Goal: Task Accomplishment & Management: Complete application form

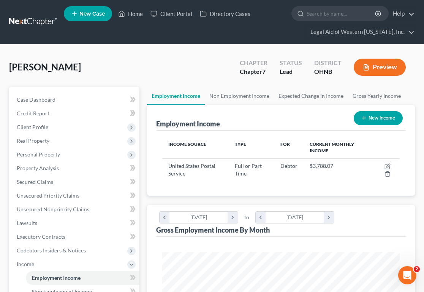
scroll to position [119, 253]
click at [129, 14] on link "Home" at bounding box center [130, 14] width 32 height 14
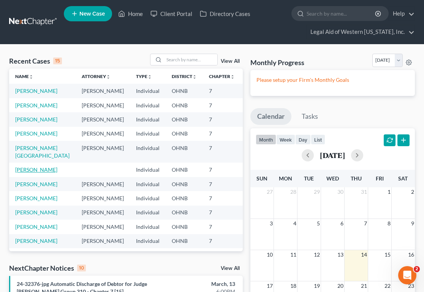
click at [25, 173] on link "[PERSON_NAME]" at bounding box center [36, 169] width 42 height 6
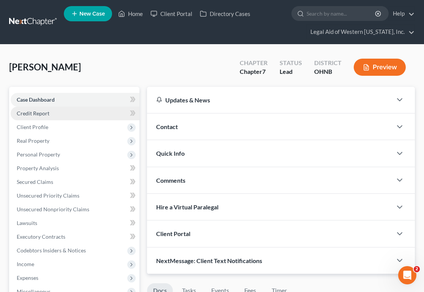
click at [51, 114] on link "Credit Report" at bounding box center [75, 113] width 129 height 14
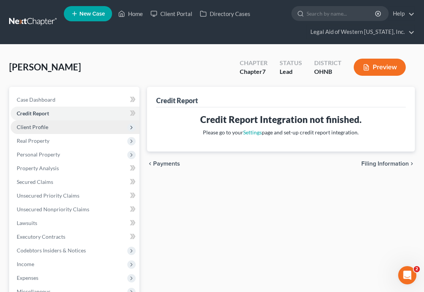
click at [54, 126] on span "Client Profile" at bounding box center [75, 127] width 129 height 14
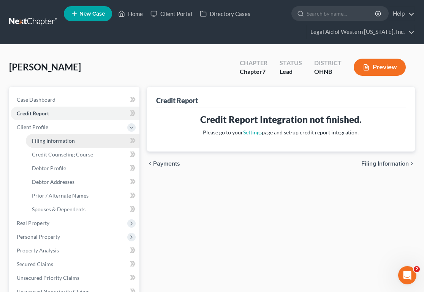
click at [59, 137] on span "Filing Information" at bounding box center [53, 140] width 43 height 6
select select "1"
select select "0"
select select "36"
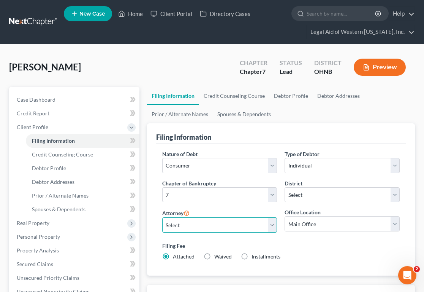
click at [196, 226] on select "Select [PERSON_NAME] - OHNB [PERSON_NAME] - OHSB [PERSON_NAME] - OHSB [PERSON_N…" at bounding box center [219, 224] width 115 height 15
select select "3"
click at [162, 217] on select "Select [PERSON_NAME] - OHNB [PERSON_NAME] - OHSB [PERSON_NAME] - OHSB [PERSON_N…" at bounding box center [219, 224] width 115 height 15
click at [214, 256] on label "Waived Waived" at bounding box center [222, 256] width 17 height 8
click at [218, 256] on input "Waived Waived" at bounding box center [220, 254] width 5 height 5
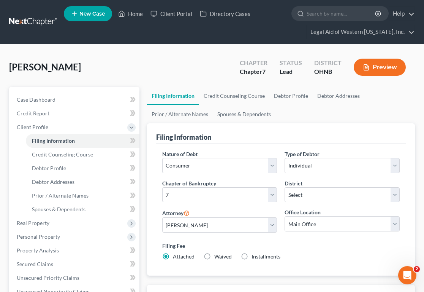
radio input "true"
radio input "false"
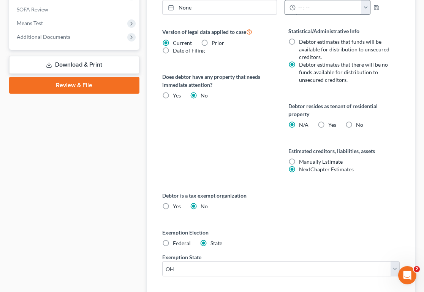
scroll to position [433, 0]
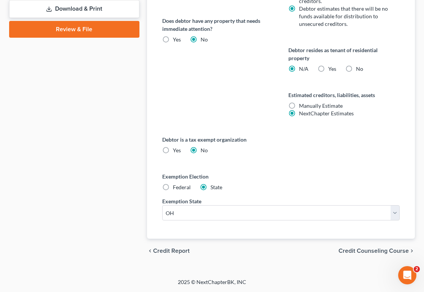
click at [389, 249] on span "Credit Counseling Course" at bounding box center [374, 251] width 70 height 6
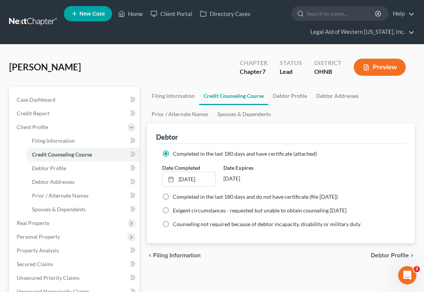
click at [391, 253] on span "Debtor Profile" at bounding box center [390, 255] width 38 height 6
select select "0"
select select "3"
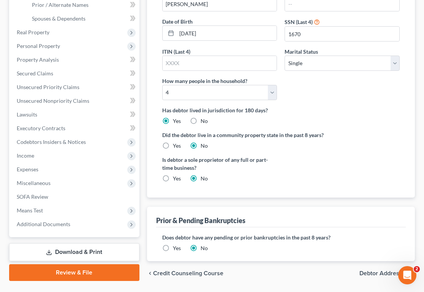
scroll to position [213, 0]
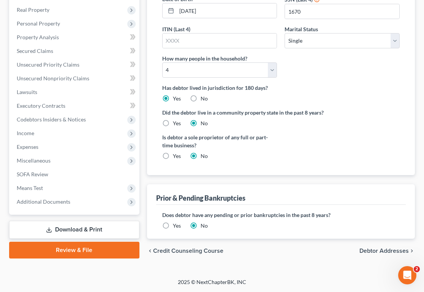
click at [389, 252] on span "Debtor Addresses" at bounding box center [384, 251] width 49 height 6
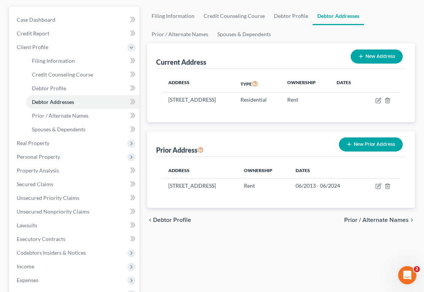
scroll to position [190, 0]
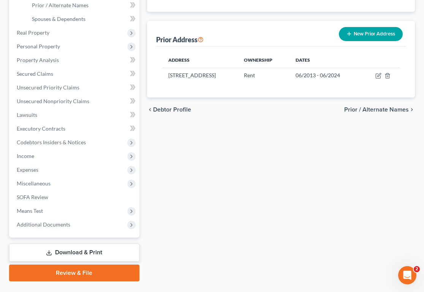
click at [373, 110] on span "Prior / Alternate Names" at bounding box center [377, 109] width 65 height 6
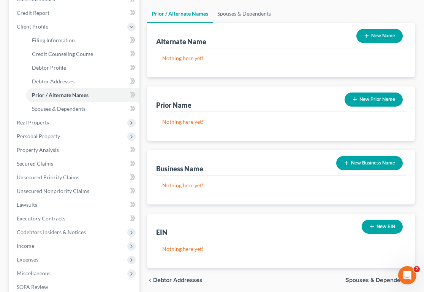
scroll to position [208, 0]
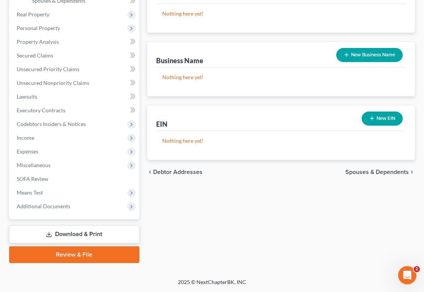
click at [361, 173] on span "Spouses & Dependents" at bounding box center [378, 172] width 64 height 6
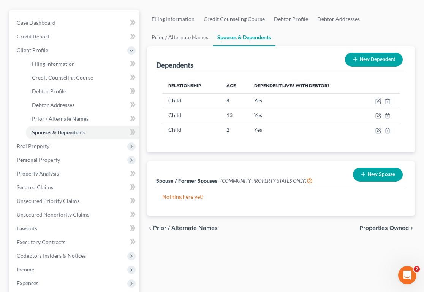
scroll to position [190, 0]
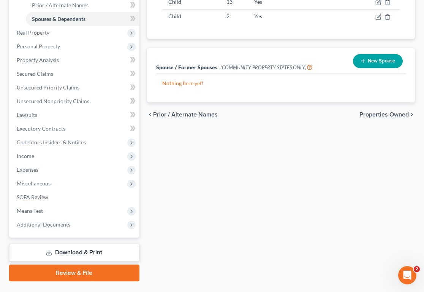
click at [376, 114] on span "Properties Owned" at bounding box center [384, 114] width 49 height 6
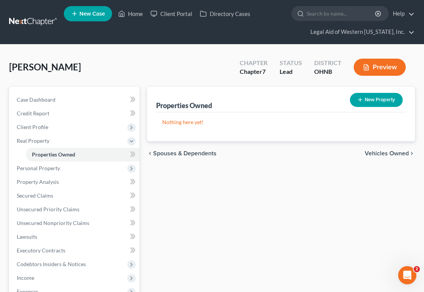
click at [389, 151] on span "Vehicles Owned" at bounding box center [387, 153] width 44 height 6
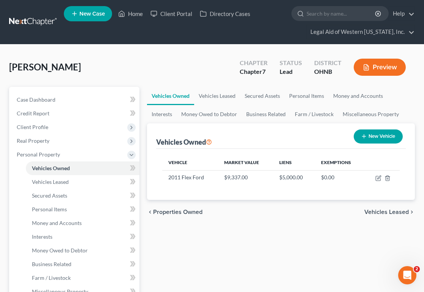
click at [399, 211] on span "Vehicles Leased" at bounding box center [387, 212] width 44 height 6
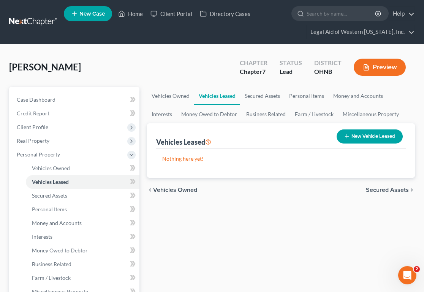
click at [183, 187] on span "Vehicles Owned" at bounding box center [175, 190] width 44 height 6
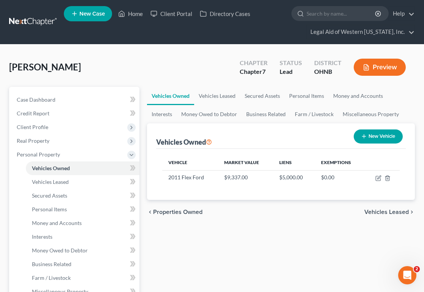
click at [389, 212] on span "Vehicles Leased" at bounding box center [387, 212] width 44 height 6
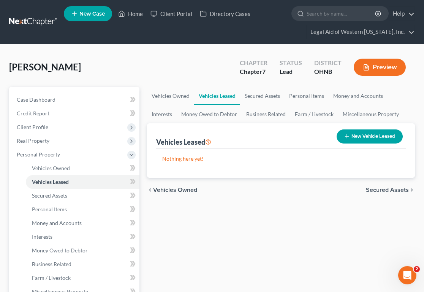
click at [404, 187] on span "Secured Assets" at bounding box center [387, 190] width 43 height 6
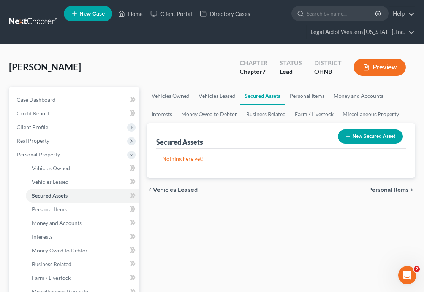
click at [404, 187] on span "Personal Items" at bounding box center [388, 190] width 41 height 6
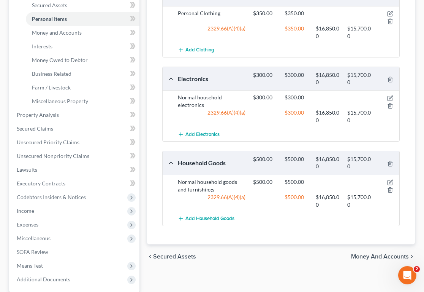
scroll to position [228, 0]
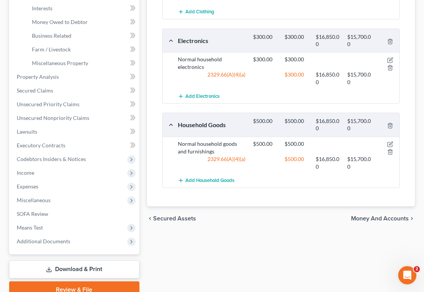
click at [389, 216] on span "Money and Accounts" at bounding box center [380, 218] width 58 height 6
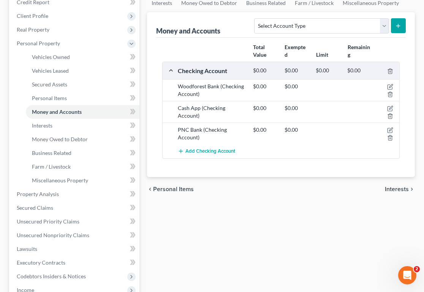
scroll to position [114, 0]
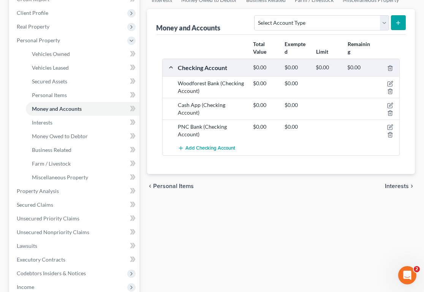
click at [410, 184] on icon "chevron_right" at bounding box center [412, 186] width 6 height 6
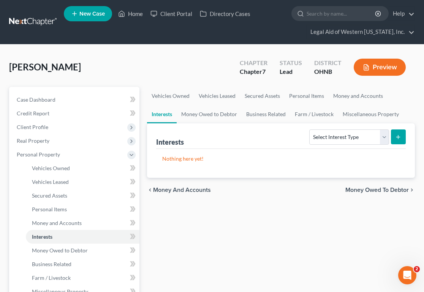
click at [402, 190] on span "Money Owed to Debtor" at bounding box center [378, 190] width 64 height 6
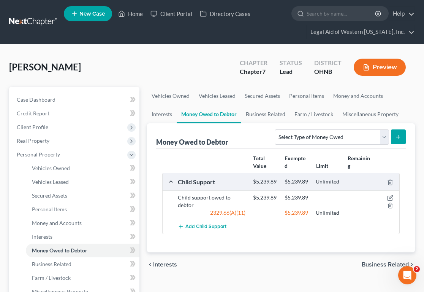
click at [379, 267] on span "Business Related" at bounding box center [385, 264] width 47 height 6
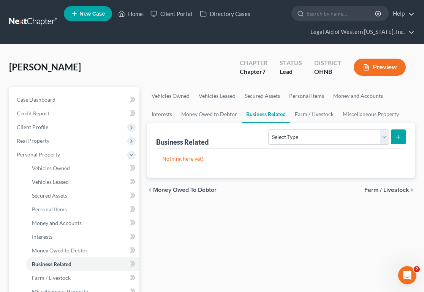
click at [399, 191] on span "Farm / Livestock" at bounding box center [387, 190] width 44 height 6
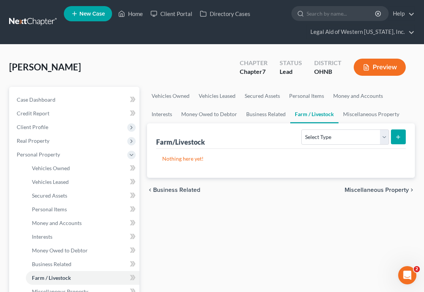
click at [389, 188] on span "Miscellaneous Property" at bounding box center [377, 190] width 64 height 6
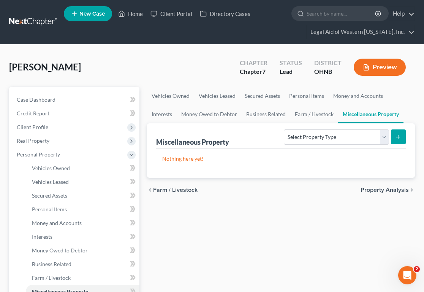
click at [392, 189] on span "Property Analysis" at bounding box center [385, 190] width 48 height 6
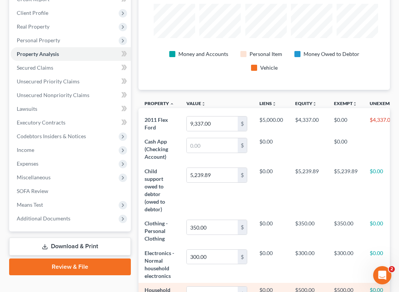
scroll to position [380141, 380005]
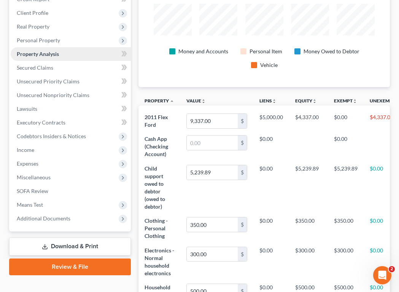
click at [59, 54] on link "Property Analysis" at bounding box center [71, 54] width 120 height 14
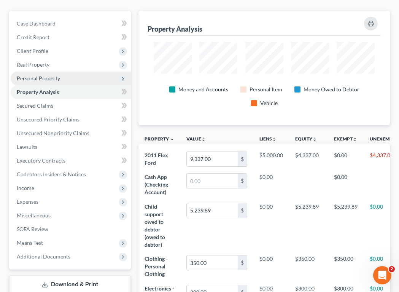
click at [59, 76] on span "Personal Property" at bounding box center [38, 78] width 43 height 6
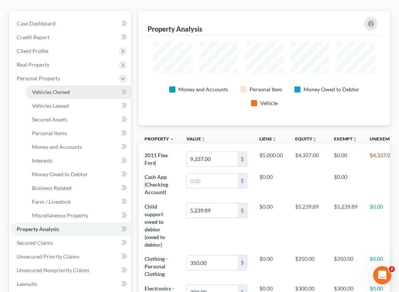
click at [58, 89] on span "Vehicles Owned" at bounding box center [51, 92] width 38 height 6
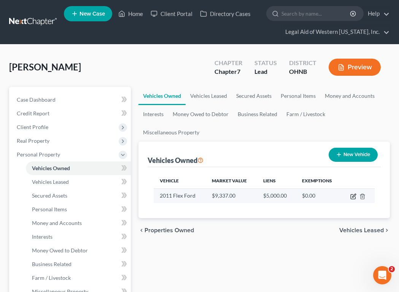
click at [353, 195] on icon "button" at bounding box center [353, 195] width 3 height 3
select select "0"
select select "15"
select select "2"
select select "0"
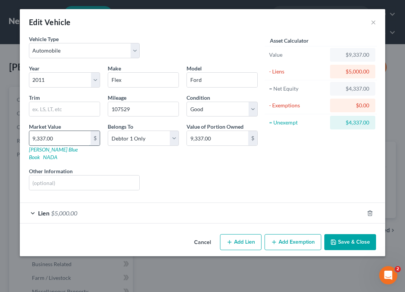
type input "9"
type input "9.00"
type input "92"
type input "92.00"
type input "921"
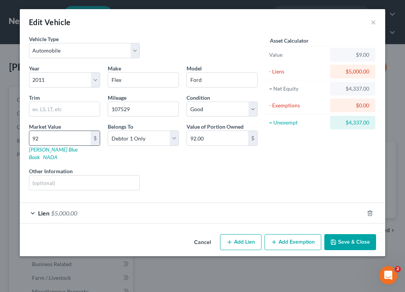
type input "921.00"
type input "9210"
type input "9,210.00"
type input "9,210"
click at [35, 205] on div "Lien $5,000.00" at bounding box center [192, 213] width 344 height 20
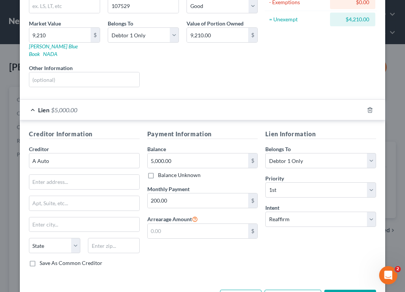
scroll to position [124, 0]
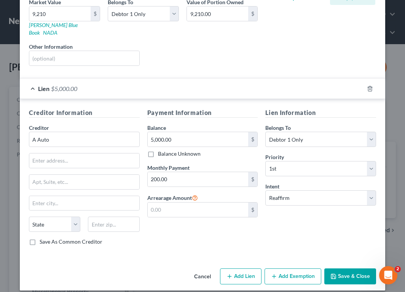
click at [285, 268] on button "Add Exemption" at bounding box center [292, 276] width 57 height 16
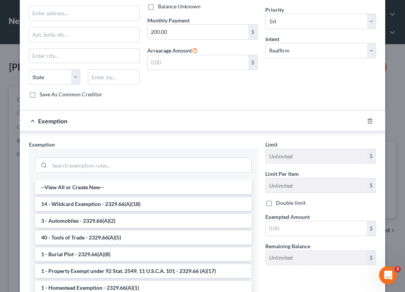
scroll to position [276, 0]
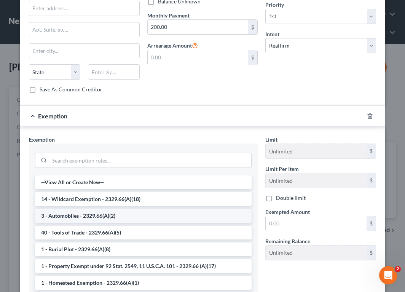
click at [92, 210] on li "3 - Automobiles - 2329.66(A)(2)" at bounding box center [143, 216] width 216 height 14
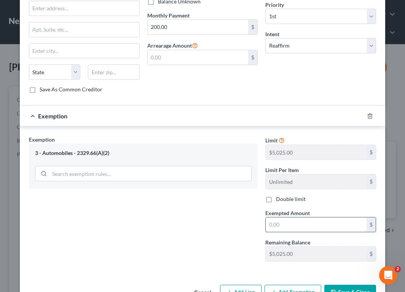
click at [291, 222] on input "text" at bounding box center [315, 224] width 101 height 14
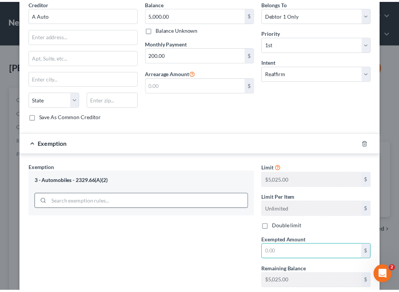
scroll to position [292, 0]
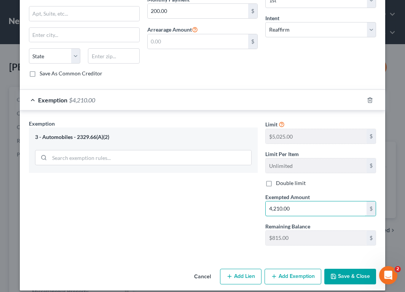
type input "4,210.00"
click at [355, 270] on button "Save & Close" at bounding box center [350, 276] width 52 height 16
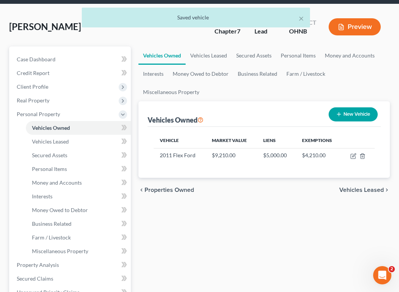
scroll to position [38, 0]
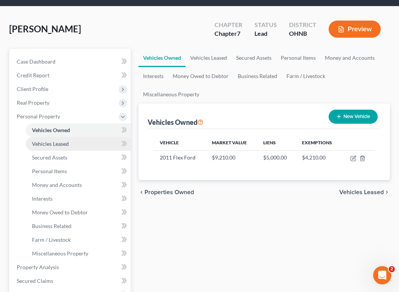
click at [56, 142] on span "Vehicles Leased" at bounding box center [50, 143] width 37 height 6
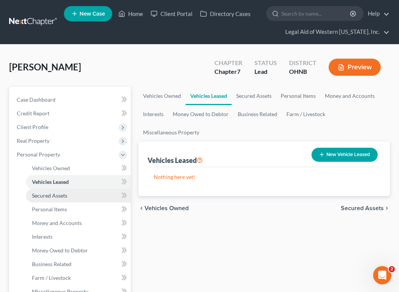
click at [53, 197] on span "Secured Assets" at bounding box center [49, 195] width 35 height 6
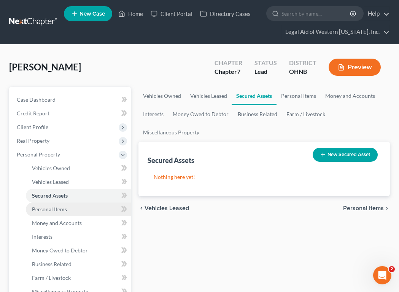
click at [65, 208] on span "Personal Items" at bounding box center [49, 209] width 35 height 6
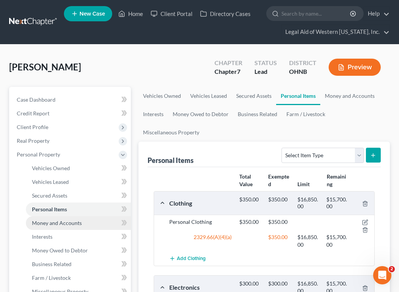
click at [75, 222] on span "Money and Accounts" at bounding box center [57, 222] width 50 height 6
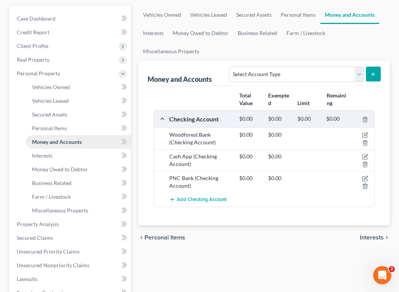
scroll to position [114, 0]
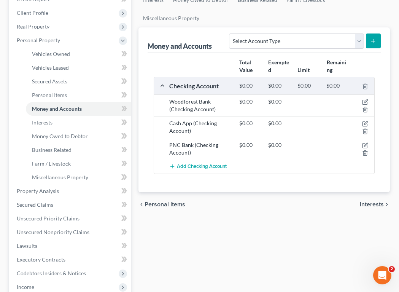
click at [364, 205] on span "Interests" at bounding box center [372, 204] width 24 height 6
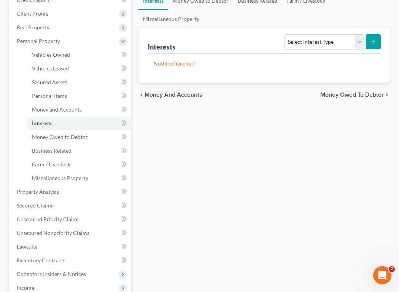
scroll to position [114, 0]
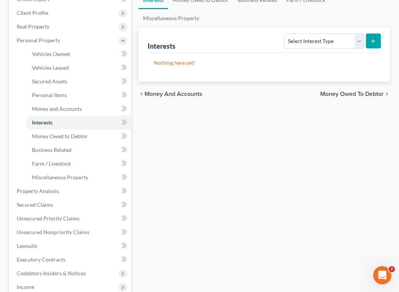
click at [355, 91] on span "Money Owed to Debtor" at bounding box center [352, 94] width 64 height 6
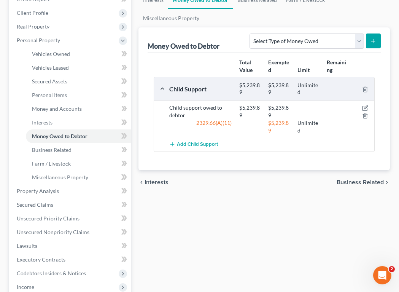
click at [350, 181] on span "Business Related" at bounding box center [360, 182] width 47 height 6
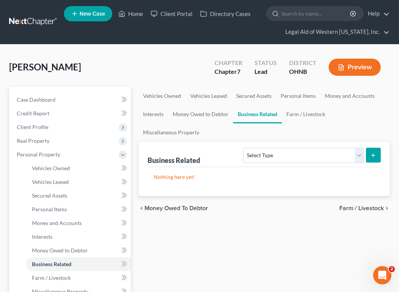
click at [370, 210] on span "Farm / Livestock" at bounding box center [361, 208] width 44 height 6
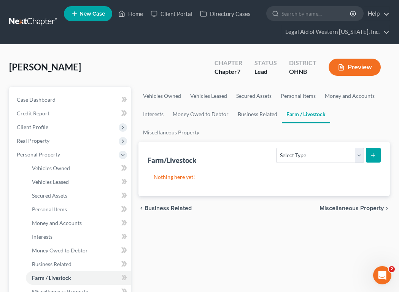
click at [370, 210] on span "Miscellaneous Property" at bounding box center [351, 208] width 64 height 6
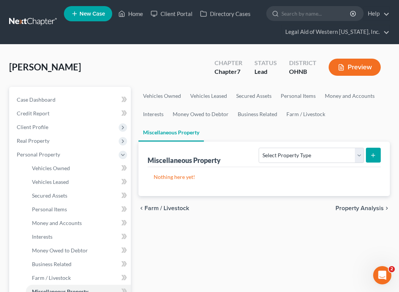
click at [370, 210] on span "Property Analysis" at bounding box center [359, 208] width 48 height 6
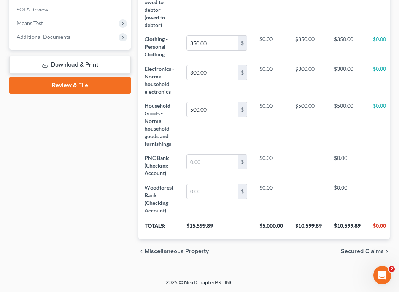
scroll to position [302, 0]
click at [358, 248] on span "Secured Claims" at bounding box center [362, 251] width 43 height 6
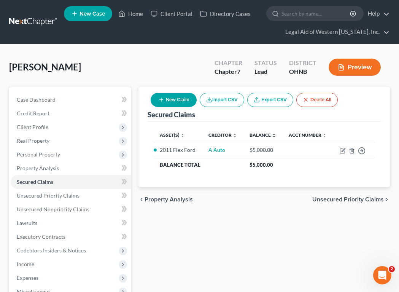
click at [360, 198] on span "Unsecured Priority Claims" at bounding box center [347, 199] width 71 height 6
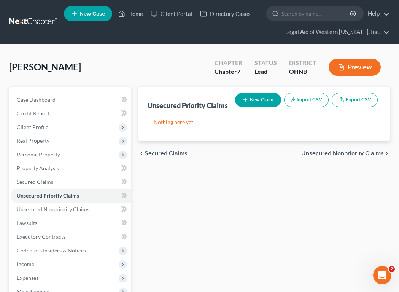
click at [357, 151] on span "Unsecured Nonpriority Claims" at bounding box center [342, 153] width 83 height 6
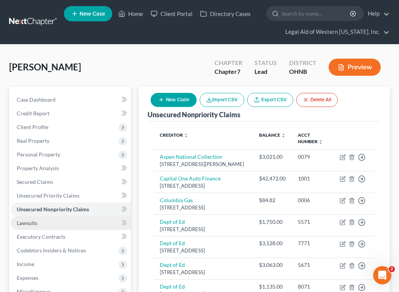
click at [44, 222] on link "Lawsuits" at bounding box center [71, 223] width 120 height 14
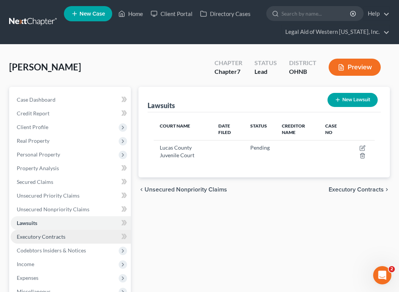
click at [39, 241] on link "Executory Contracts" at bounding box center [71, 237] width 120 height 14
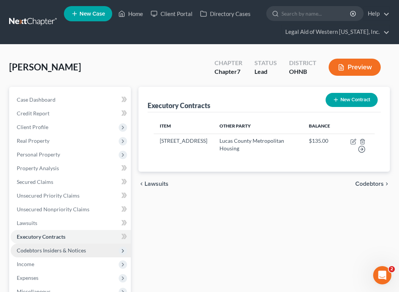
click at [50, 248] on span "Codebtors Insiders & Notices" at bounding box center [51, 250] width 69 height 6
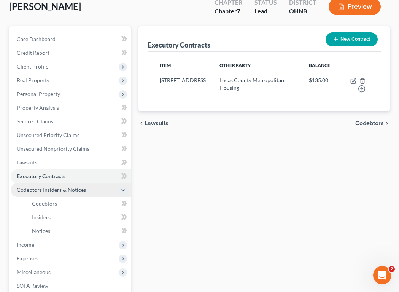
scroll to position [76, 0]
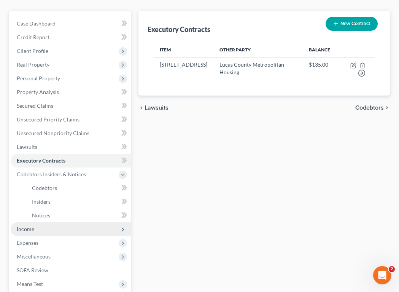
click at [63, 229] on span "Income" at bounding box center [71, 229] width 120 height 14
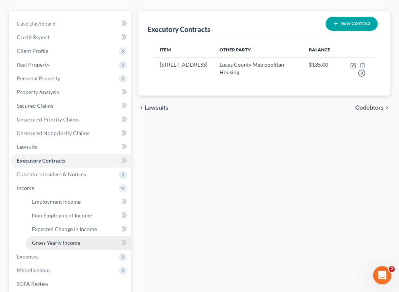
click at [64, 244] on span "Gross Yearly Income" at bounding box center [56, 242] width 48 height 6
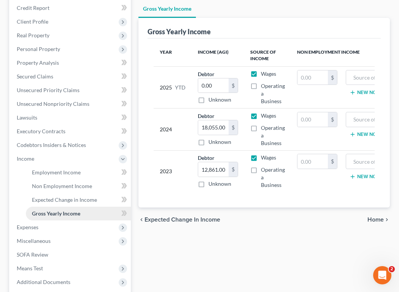
scroll to position [105, 0]
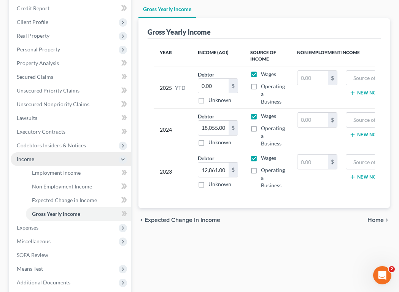
click at [46, 158] on span "Income" at bounding box center [71, 159] width 120 height 14
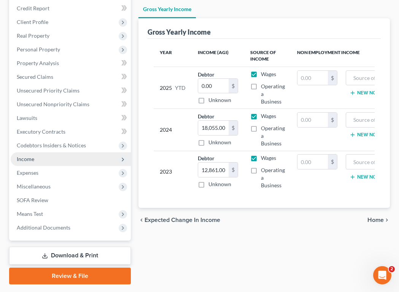
click at [46, 158] on span "Income" at bounding box center [71, 159] width 120 height 14
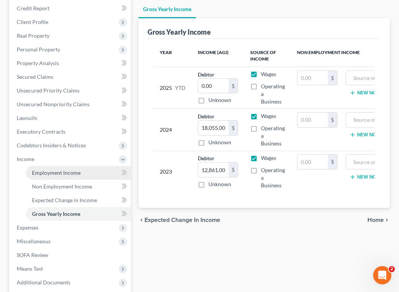
click at [51, 176] on link "Employment Income" at bounding box center [78, 173] width 105 height 14
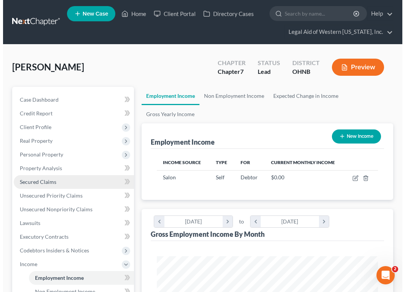
scroll to position [110, 236]
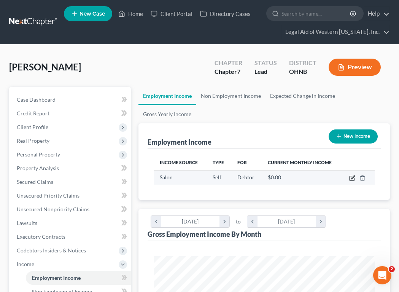
click at [352, 176] on icon "button" at bounding box center [352, 178] width 6 height 6
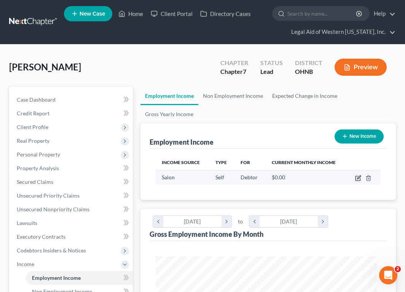
select select "1"
select select "0"
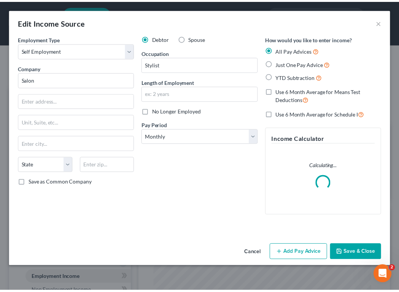
scroll to position [112, 240]
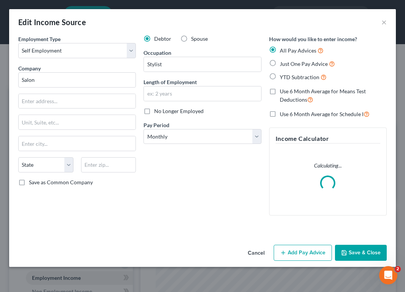
click at [261, 253] on button "Cancel" at bounding box center [255, 252] width 29 height 15
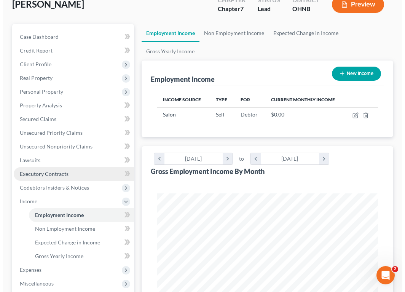
scroll to position [76, 0]
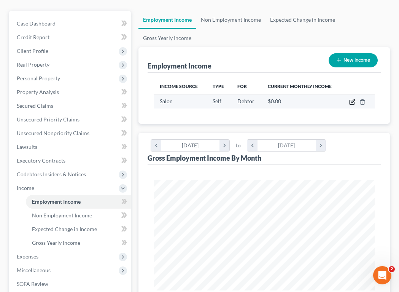
click at [352, 102] on icon "button" at bounding box center [352, 100] width 3 height 3
select select "1"
select select "0"
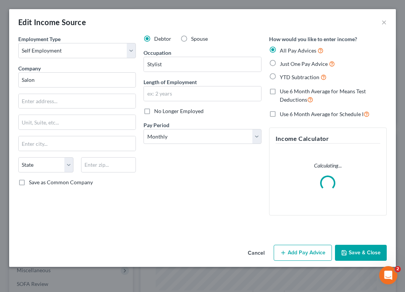
scroll to position [112, 240]
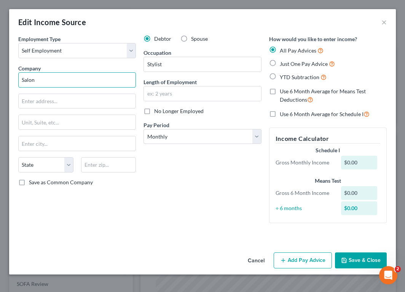
drag, startPoint x: 67, startPoint y: 79, endPoint x: 2, endPoint y: 79, distance: 65.8
click at [1, 79] on div "Edit Income Source × Employment Type * Select Full or [DEMOGRAPHIC_DATA] Employ…" at bounding box center [202, 146] width 405 height 292
click at [292, 262] on button "Add Pay Advice" at bounding box center [302, 260] width 58 height 16
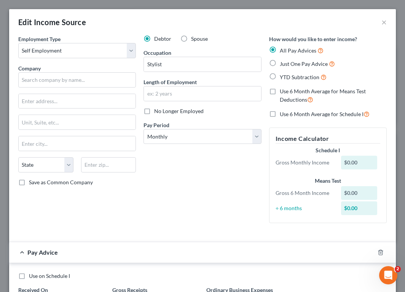
scroll to position [71, 0]
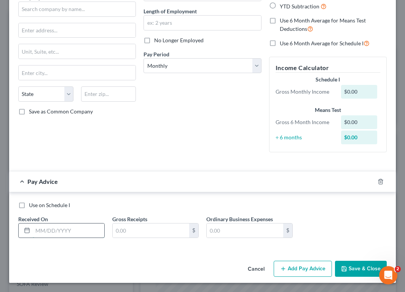
click at [77, 229] on input "text" at bounding box center [68, 230] width 71 height 14
click at [179, 229] on input "text" at bounding box center [151, 230] width 76 height 14
type input "300.25"
click at [60, 231] on input "text" at bounding box center [68, 230] width 71 height 14
type input "J"
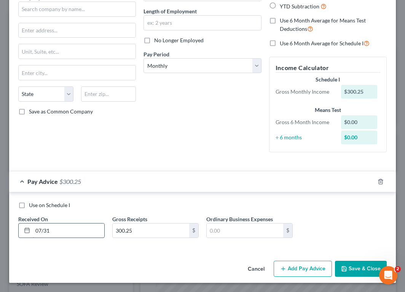
type input "[DATE]"
click at [299, 269] on button "Add Pay Advice" at bounding box center [302, 268] width 58 height 16
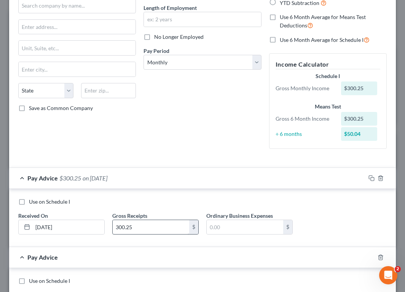
scroll to position [114, 0]
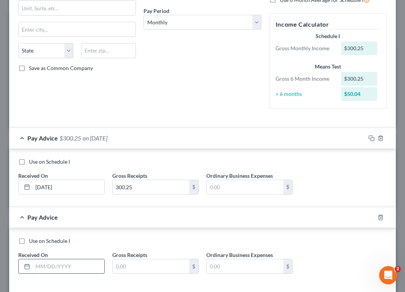
click at [54, 267] on input "text" at bounding box center [68, 266] width 71 height 14
type input "[DATE]"
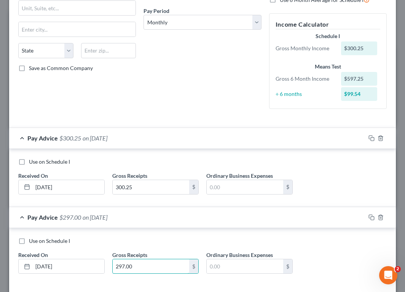
type input "297.00"
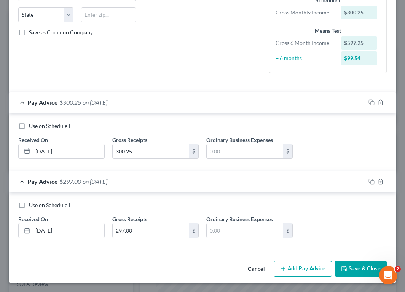
click at [299, 267] on button "Add Pay Advice" at bounding box center [302, 268] width 58 height 16
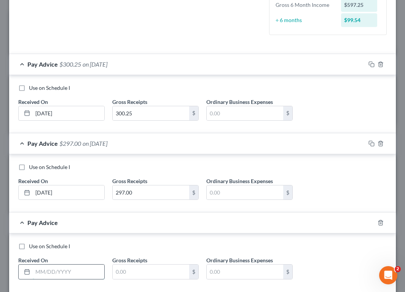
click at [55, 267] on div "Use on Schedule I Received On * Gross Receipts $ Ordinary Business Expenses $" at bounding box center [202, 262] width 386 height 58
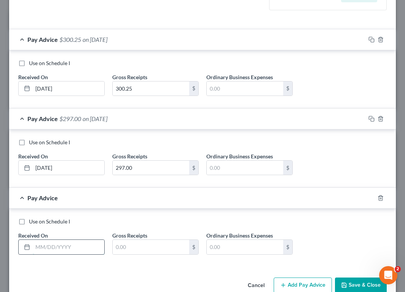
scroll to position [226, 0]
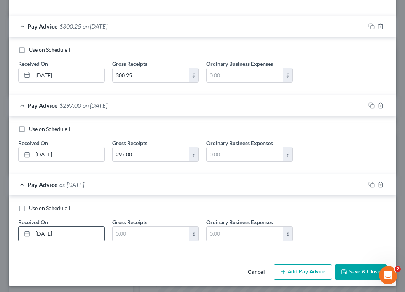
type input "[DATE]"
type input "1,000.15"
click at [301, 275] on button "Add Pay Advice" at bounding box center [302, 272] width 58 height 16
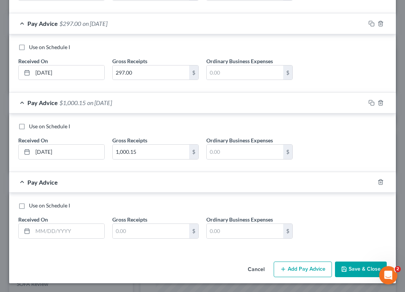
scroll to position [308, 0]
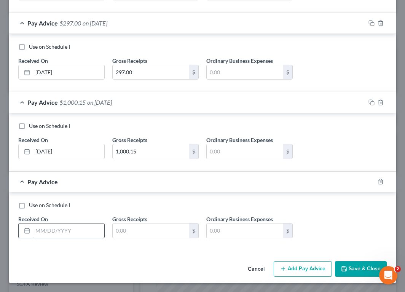
click at [50, 228] on input "text" at bounding box center [68, 230] width 71 height 14
type input "474.10"
click at [304, 268] on button "Add Pay Advice" at bounding box center [302, 269] width 58 height 16
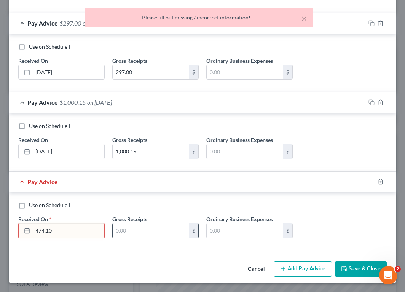
click at [151, 234] on input "text" at bounding box center [151, 230] width 76 height 14
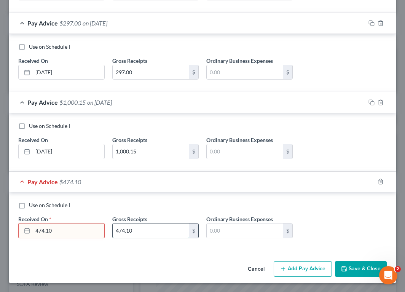
type input "474.10"
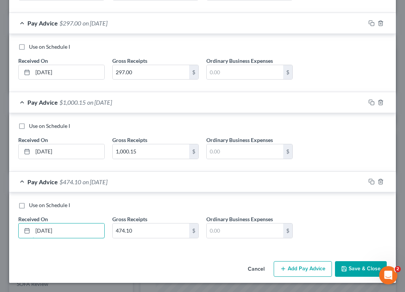
type input "[DATE]"
click at [292, 264] on button "Add Pay Advice" at bounding box center [302, 269] width 58 height 16
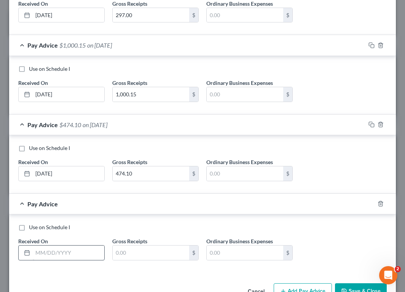
scroll to position [384, 0]
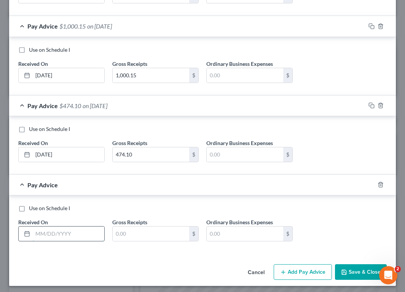
click at [62, 229] on input "text" at bounding box center [68, 233] width 71 height 14
type input "[DATE]"
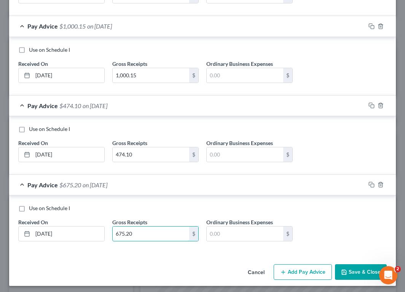
type input "675.20"
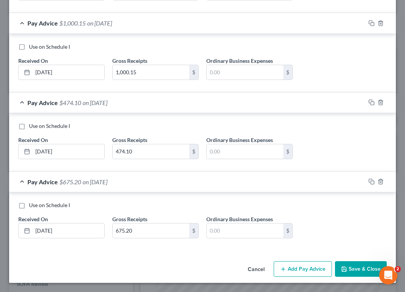
click at [350, 270] on button "Save & Close" at bounding box center [361, 269] width 52 height 16
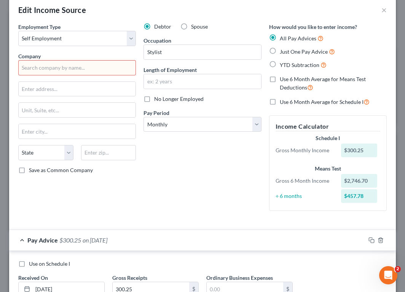
scroll to position [0, 0]
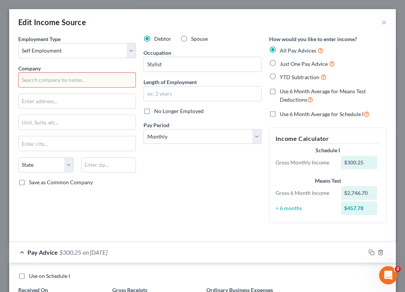
click at [56, 80] on input "text" at bounding box center [76, 79] width 117 height 15
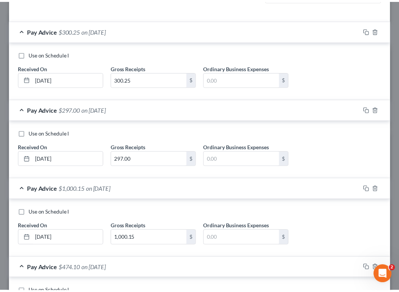
scroll to position [387, 0]
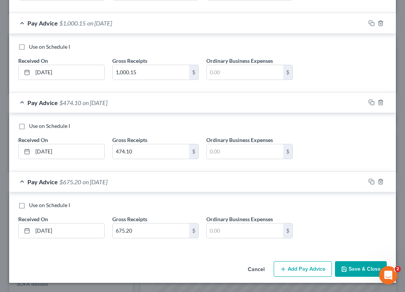
type input "[PERSON_NAME]"
click at [350, 267] on button "Save & Close" at bounding box center [361, 269] width 52 height 16
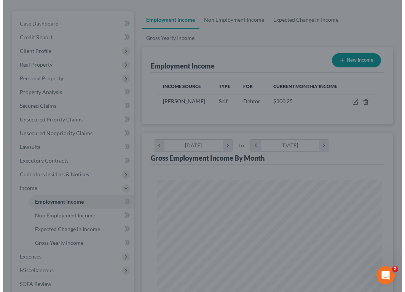
scroll to position [380146, 380020]
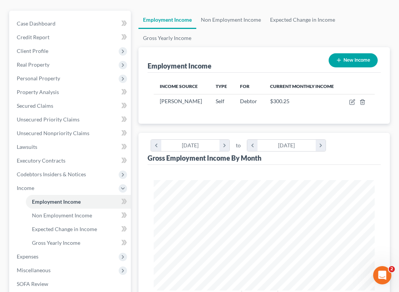
click at [354, 60] on button "New Income" at bounding box center [353, 60] width 49 height 14
select select "0"
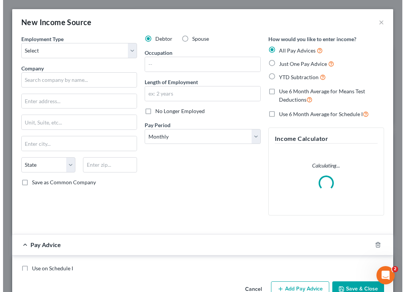
scroll to position [112, 240]
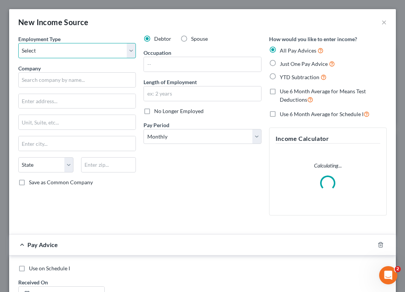
click at [52, 53] on select "Select Full or [DEMOGRAPHIC_DATA] Employment Self Employment" at bounding box center [76, 50] width 117 height 15
select select "1"
click at [18, 43] on select "Select Full or [DEMOGRAPHIC_DATA] Employment Self Employment" at bounding box center [76, 50] width 117 height 15
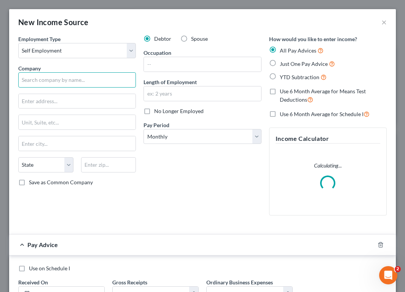
click at [47, 81] on input "text" at bounding box center [76, 79] width 117 height 15
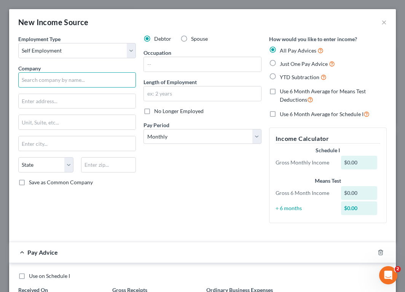
type input "[PERSON_NAME]"
type input "Stylist"
type input "[DATE]"
type input "300.25"
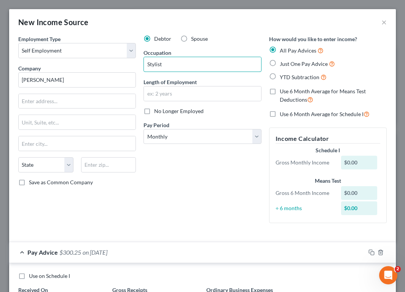
drag, startPoint x: 177, startPoint y: 62, endPoint x: 132, endPoint y: 65, distance: 45.7
click at [132, 65] on div "Employment Type * Select Full or [DEMOGRAPHIC_DATA] Employment Self Employment …" at bounding box center [202, 135] width 376 height 200
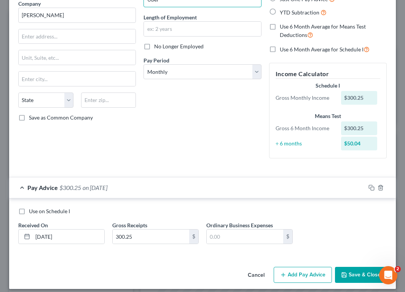
scroll to position [71, 0]
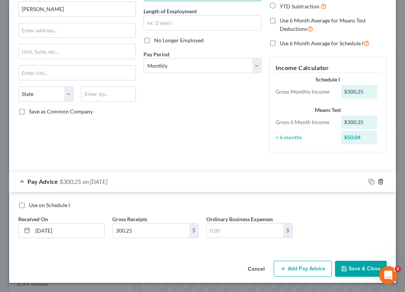
type input "Uber"
click at [377, 178] on icon "button" at bounding box center [380, 181] width 6 height 6
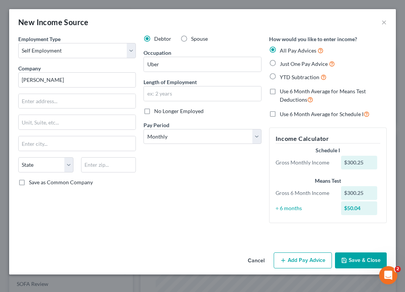
scroll to position [0, 0]
click at [302, 257] on button "Add Pay Advice" at bounding box center [302, 260] width 58 height 16
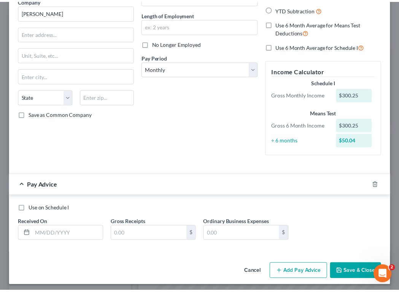
scroll to position [71, 0]
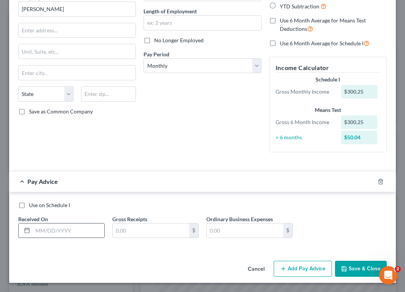
click at [65, 229] on input "text" at bounding box center [68, 230] width 71 height 14
type input "[DATE]"
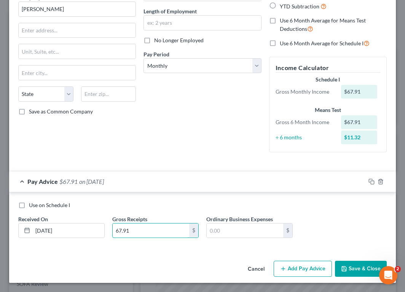
type input "67.91"
click at [360, 267] on button "Save & Close" at bounding box center [361, 268] width 52 height 16
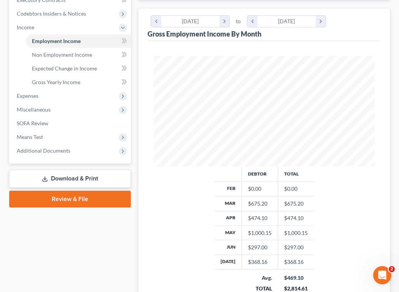
scroll to position [266, 0]
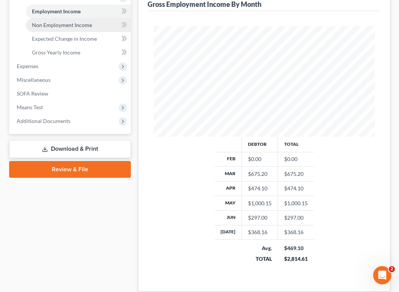
click at [51, 25] on span "Non Employment Income" at bounding box center [62, 25] width 60 height 6
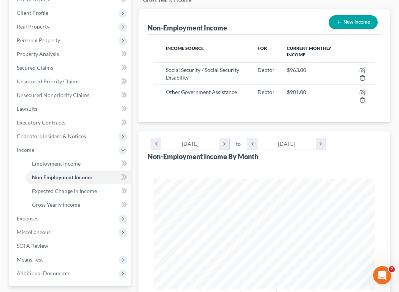
scroll to position [152, 0]
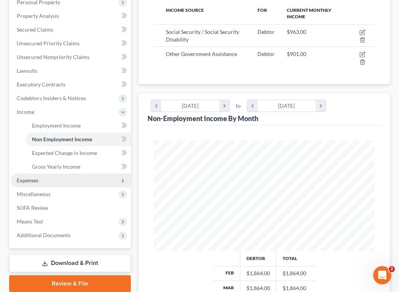
click at [56, 181] on span "Expenses" at bounding box center [71, 180] width 120 height 14
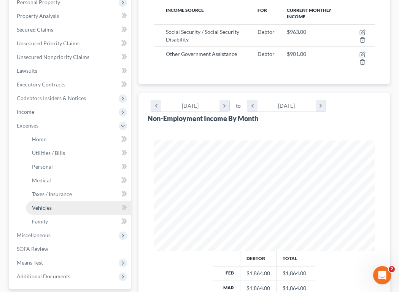
click at [54, 206] on link "Vehicles" at bounding box center [78, 208] width 105 height 14
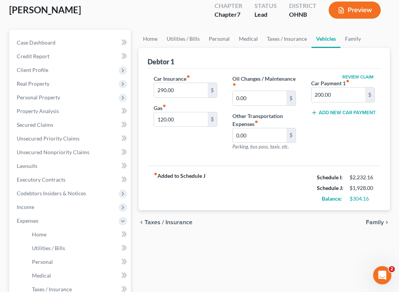
scroll to position [76, 0]
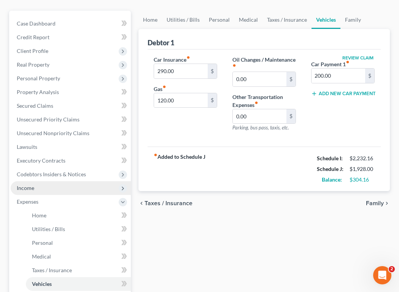
click at [49, 187] on span "Income" at bounding box center [71, 188] width 120 height 14
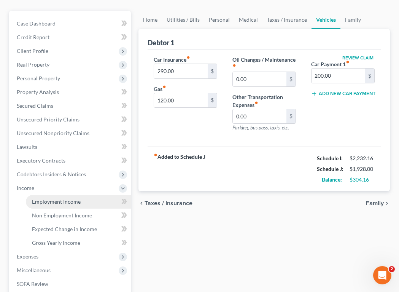
click at [56, 203] on span "Employment Income" at bounding box center [56, 201] width 49 height 6
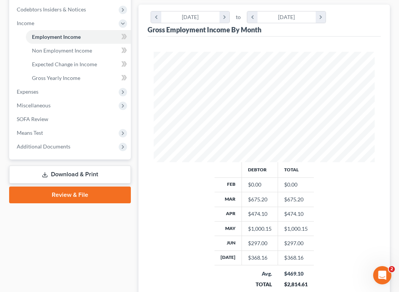
scroll to position [266, 0]
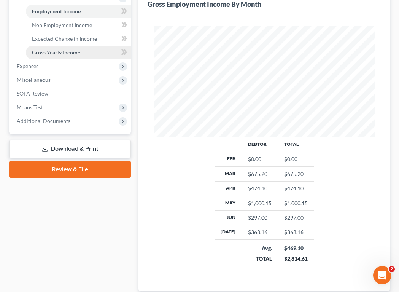
click at [53, 50] on span "Gross Yearly Income" at bounding box center [56, 52] width 48 height 6
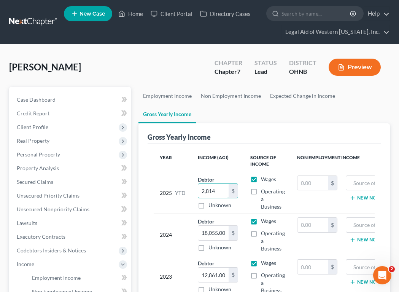
type input "2,814"
click at [261, 178] on label "Wages" at bounding box center [268, 179] width 15 height 8
click at [264, 178] on input "Wages" at bounding box center [266, 177] width 5 height 5
checkbox input "false"
click at [261, 191] on label "Operating a Business" at bounding box center [273, 198] width 24 height 23
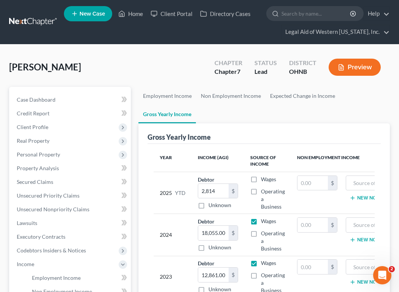
click at [264, 191] on input "Operating a Business" at bounding box center [266, 189] width 5 height 5
checkbox input "true"
click at [357, 183] on input "text" at bounding box center [384, 183] width 69 height 14
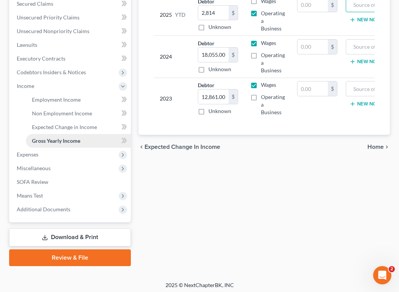
scroll to position [181, 0]
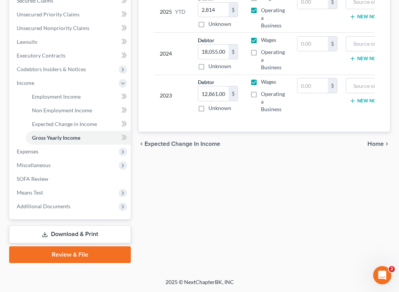
click at [261, 40] on label "Wages" at bounding box center [268, 40] width 15 height 8
click at [264, 40] on input "Wages" at bounding box center [266, 38] width 5 height 5
checkbox input "false"
click at [261, 54] on label "Operating a Business" at bounding box center [273, 59] width 24 height 23
click at [264, 53] on input "Operating a Business" at bounding box center [266, 50] width 5 height 5
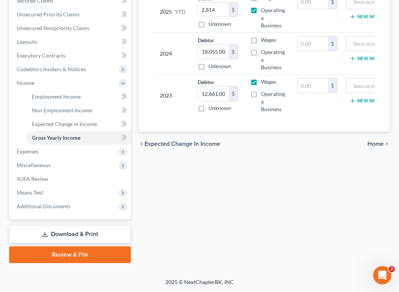
checkbox input "true"
click at [261, 83] on label "Wages" at bounding box center [268, 82] width 15 height 8
click at [264, 83] on input "Wages" at bounding box center [266, 80] width 5 height 5
checkbox input "false"
click at [261, 95] on label "Operating a Business" at bounding box center [273, 101] width 24 height 23
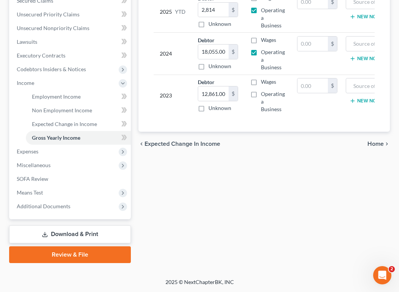
click at [264, 95] on input "Operating a Business" at bounding box center [266, 92] width 5 height 5
checkbox input "true"
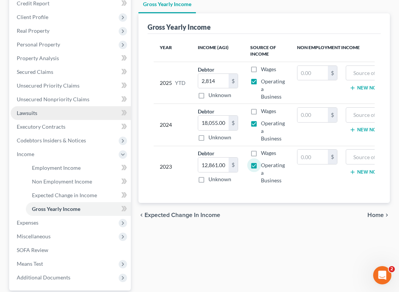
scroll to position [67, 0]
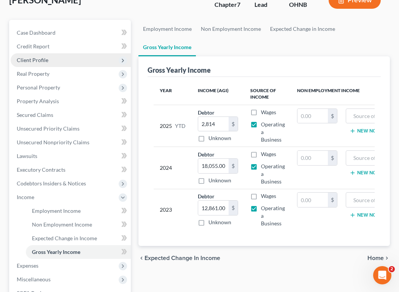
click at [38, 60] on span "Client Profile" at bounding box center [33, 60] width 32 height 6
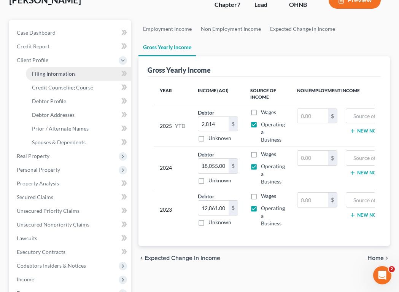
click at [44, 72] on span "Filing Information" at bounding box center [53, 73] width 43 height 6
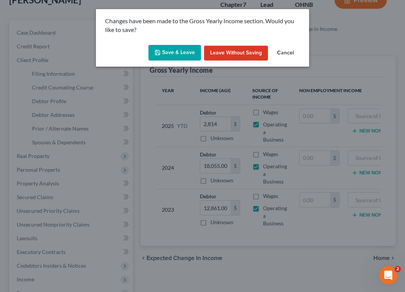
click at [175, 51] on button "Save & Leave" at bounding box center [174, 53] width 52 height 16
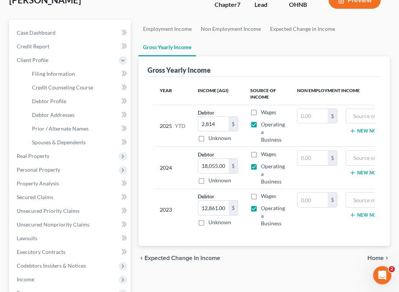
select select "1"
select select "0"
select select "61"
select select "3"
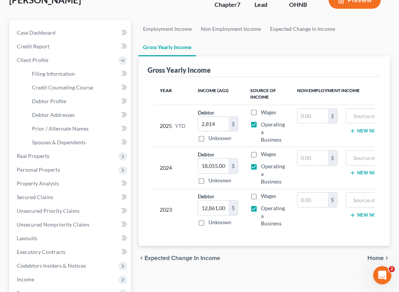
select select "36"
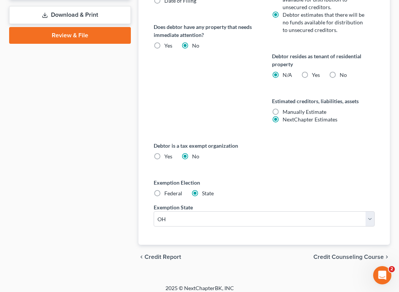
scroll to position [433, 0]
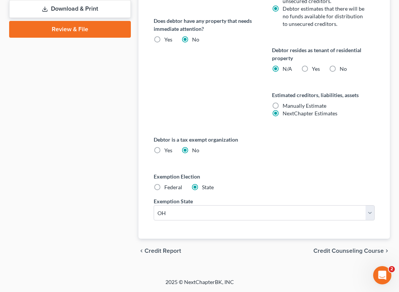
click at [312, 69] on label "Yes Yes" at bounding box center [316, 69] width 8 height 8
click at [315, 69] on input "Yes Yes" at bounding box center [317, 67] width 5 height 5
radio input "true"
radio input "false"
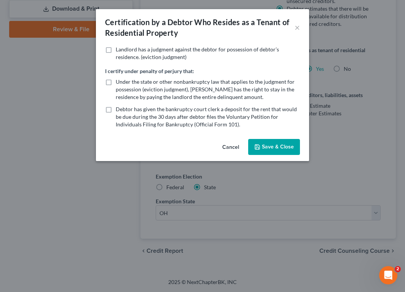
click at [267, 148] on button "Save & Close" at bounding box center [274, 147] width 52 height 16
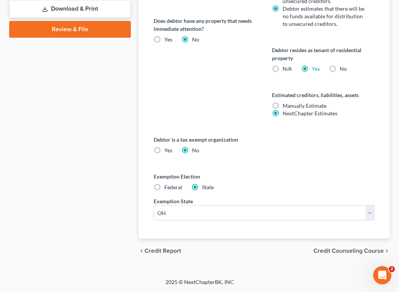
click at [322, 252] on span "Credit Counseling Course" at bounding box center [348, 251] width 70 height 6
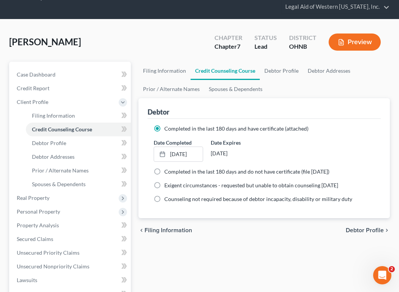
scroll to position [76, 0]
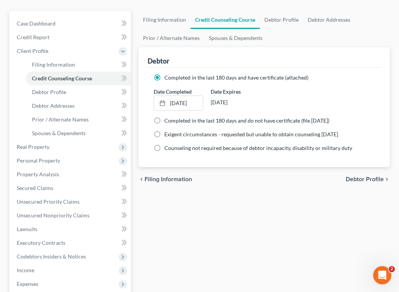
click at [357, 178] on span "Debtor Profile" at bounding box center [365, 179] width 38 height 6
select select "0"
select select "3"
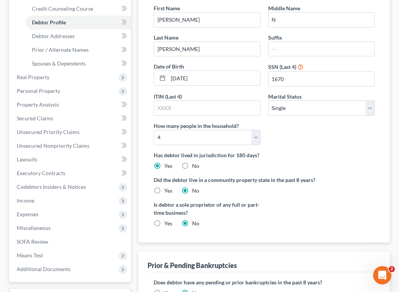
scroll to position [152, 0]
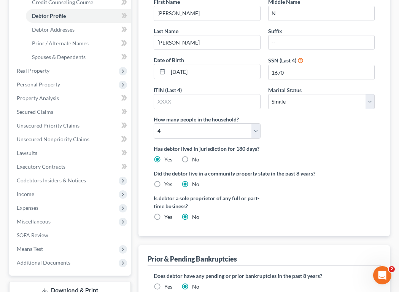
click at [164, 216] on label "Yes" at bounding box center [168, 217] width 8 height 8
click at [167, 216] on input "Yes" at bounding box center [169, 215] width 5 height 5
radio input "true"
radio input "false"
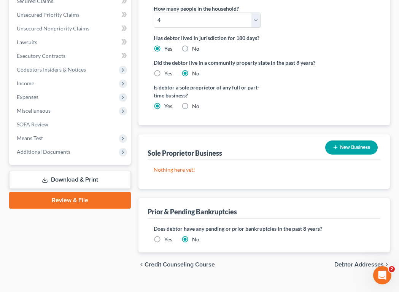
scroll to position [266, 0]
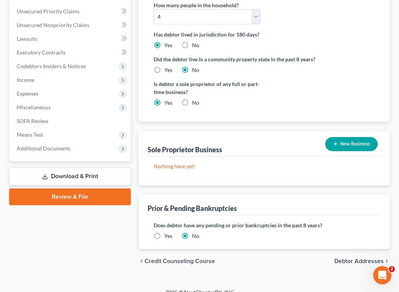
click at [353, 144] on button "New Business" at bounding box center [351, 144] width 52 height 14
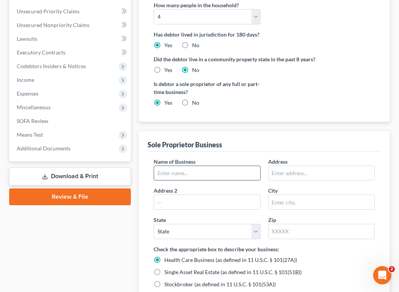
click at [168, 174] on input "text" at bounding box center [207, 173] width 106 height 14
type input "[PERSON_NAME]"
type input "[GEOGRAPHIC_DATA]"
select select "36"
type input "43611"
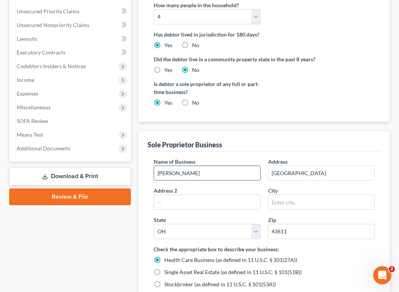
type input "[GEOGRAPHIC_DATA]"
type input "[PERSON_NAME]"
type input "Maumee"
drag, startPoint x: 198, startPoint y: 173, endPoint x: 145, endPoint y: 167, distance: 53.2
click at [145, 167] on div "Sole Proprietor Business Name of Business * [PERSON_NAME] Address [GEOGRAPHIC_D…" at bounding box center [263, 240] width 251 height 219
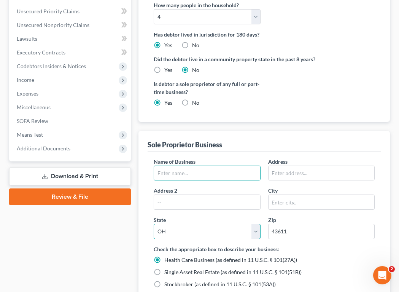
select select
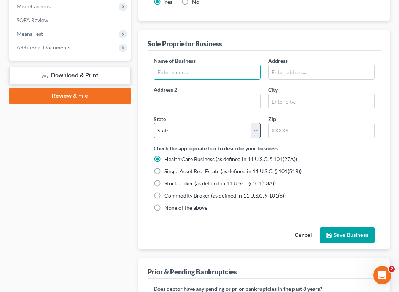
scroll to position [380, 0]
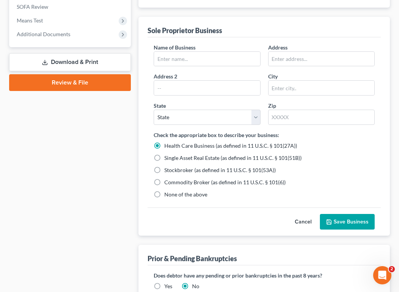
click at [196, 191] on span "None of the above" at bounding box center [185, 194] width 43 height 6
click at [172, 191] on input "None of the above" at bounding box center [169, 193] width 5 height 5
radio input "true"
radio input "false"
click at [195, 60] on input "text" at bounding box center [207, 59] width 106 height 14
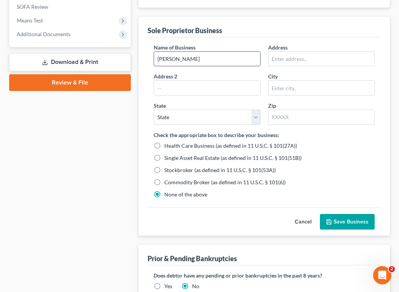
type input "[PERSON_NAME]"
type input "[GEOGRAPHIC_DATA]"
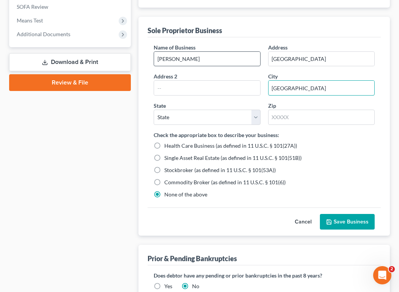
type input "[GEOGRAPHIC_DATA]"
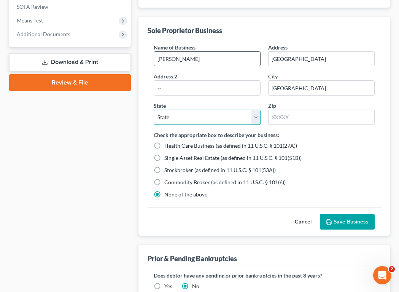
select select "36"
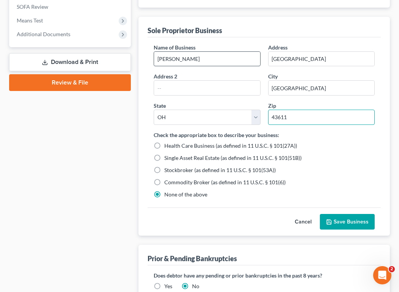
type input "43611"
click at [208, 62] on input "[PERSON_NAME]" at bounding box center [207, 59] width 106 height 14
type input "[PERSON_NAME], Stylist"
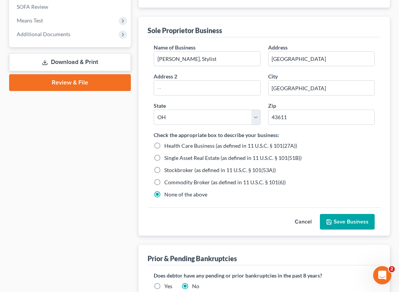
click at [345, 222] on button "Save Business" at bounding box center [347, 222] width 55 height 16
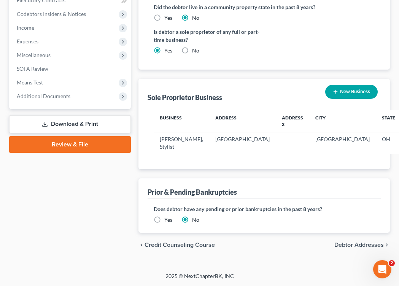
scroll to position [326, 0]
click at [348, 244] on span "Debtor Addresses" at bounding box center [358, 245] width 49 height 6
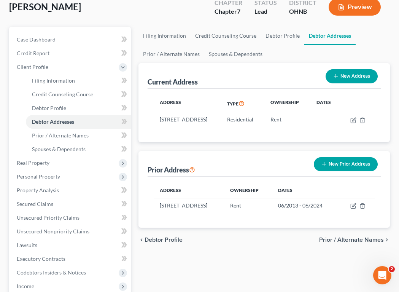
scroll to position [76, 0]
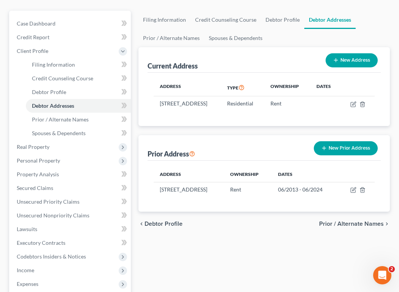
click at [352, 224] on span "Prior / Alternate Names" at bounding box center [351, 224] width 65 height 6
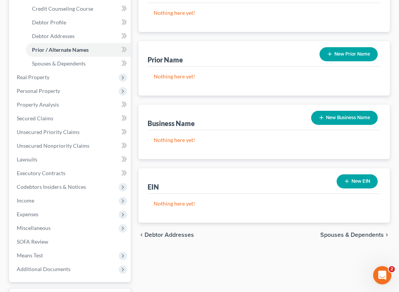
scroll to position [152, 0]
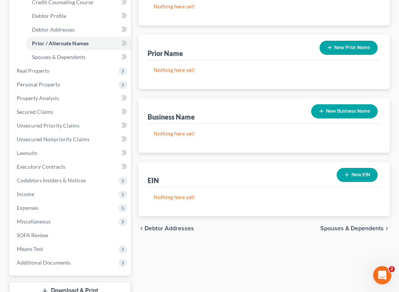
click at [343, 229] on span "Spouses & Dependents" at bounding box center [352, 228] width 64 height 6
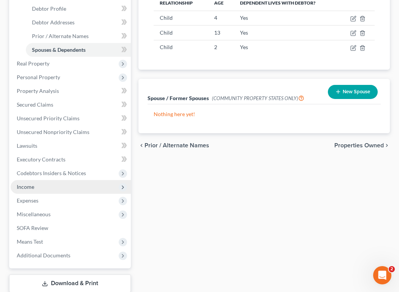
scroll to position [190, 0]
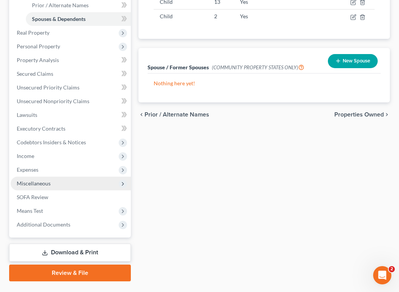
click at [64, 180] on span "Miscellaneous" at bounding box center [71, 183] width 120 height 14
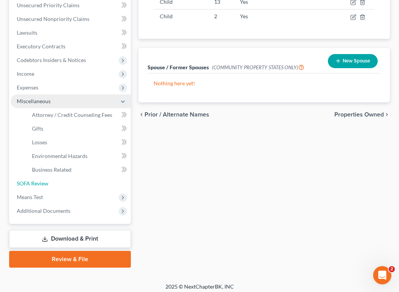
click at [64, 180] on link "SOFA Review" at bounding box center [71, 183] width 120 height 14
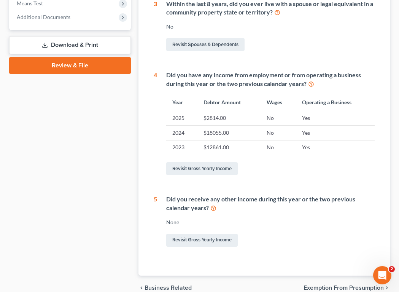
scroll to position [342, 0]
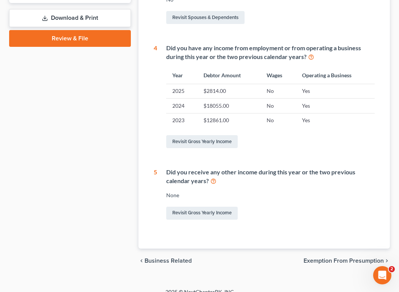
click at [337, 260] on span "Exemption from Presumption" at bounding box center [343, 260] width 80 height 6
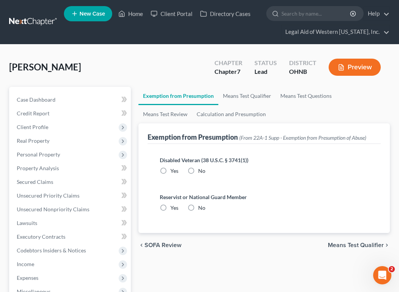
click at [198, 171] on label "No" at bounding box center [201, 171] width 7 height 8
click at [201, 171] on input "No" at bounding box center [203, 169] width 5 height 5
radio input "true"
click at [198, 208] on label "No" at bounding box center [201, 208] width 7 height 8
click at [201, 208] on input "No" at bounding box center [203, 206] width 5 height 5
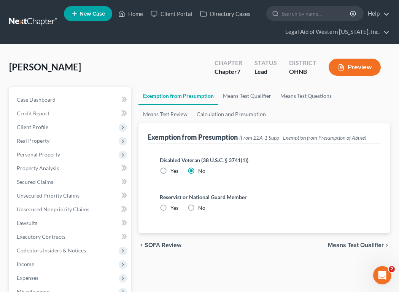
radio input "true"
click at [351, 242] on span "Means Test Qualifier" at bounding box center [356, 245] width 56 height 6
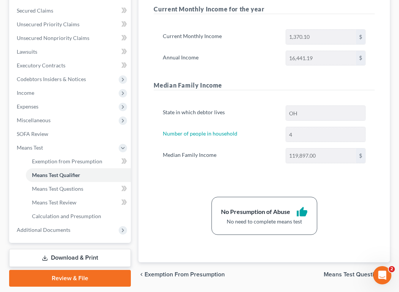
scroll to position [190, 0]
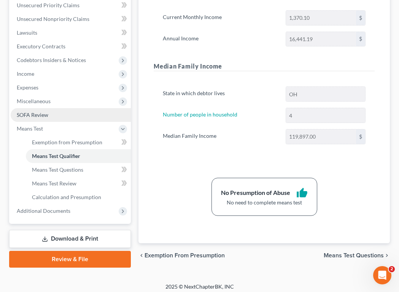
click at [56, 113] on link "SOFA Review" at bounding box center [71, 115] width 120 height 14
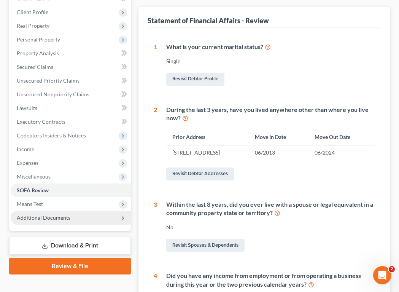
scroll to position [152, 0]
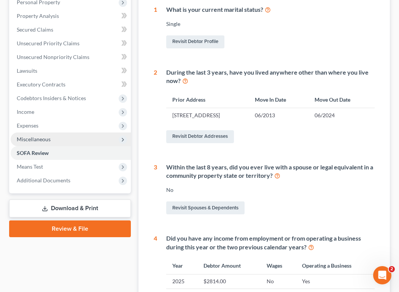
click at [48, 136] on span "Miscellaneous" at bounding box center [34, 139] width 34 height 6
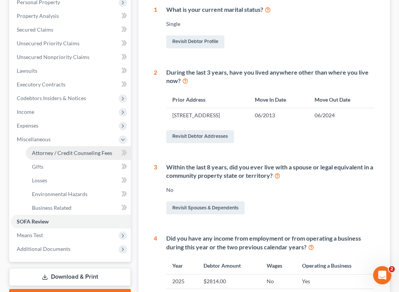
click at [58, 158] on link "Attorney / Credit Counseling Fees" at bounding box center [78, 153] width 105 height 14
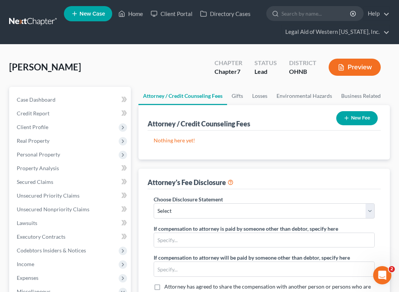
click at [356, 115] on button "New Fee" at bounding box center [356, 118] width 41 height 14
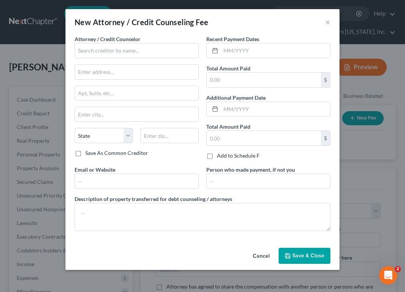
click at [260, 254] on button "Cancel" at bounding box center [260, 255] width 29 height 15
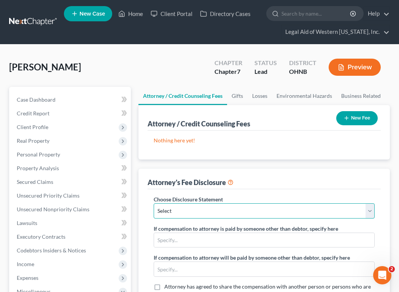
click at [218, 207] on select "Select Fee Disclosure" at bounding box center [264, 210] width 221 height 15
select select "0"
click at [154, 203] on select "Select Fee Disclosure" at bounding box center [264, 210] width 221 height 15
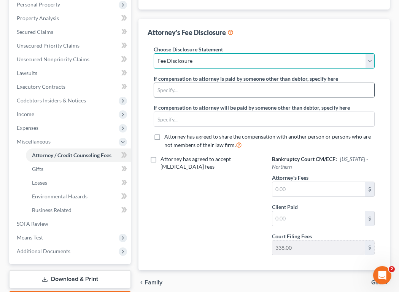
scroll to position [152, 0]
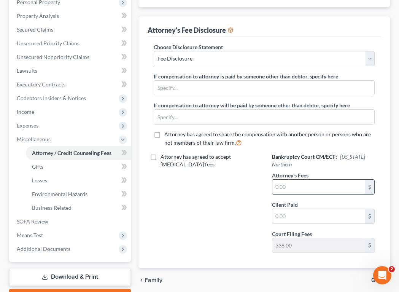
click at [321, 190] on input "text" at bounding box center [318, 186] width 93 height 14
type input "0.00"
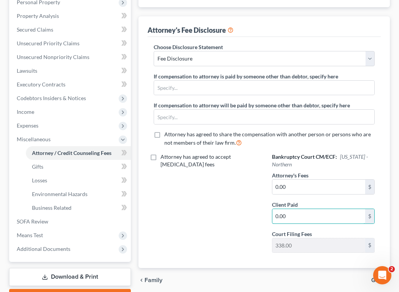
scroll to position [195, 0]
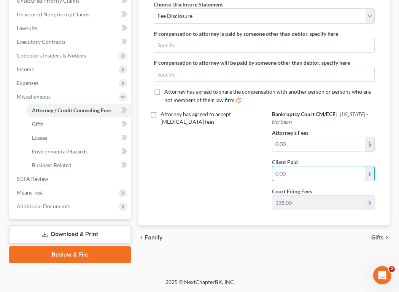
type input "0.00"
click at [380, 235] on span "Gifts" at bounding box center [377, 237] width 13 height 6
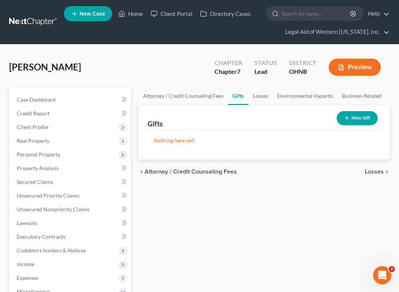
click at [378, 169] on span "Losses" at bounding box center [374, 171] width 19 height 6
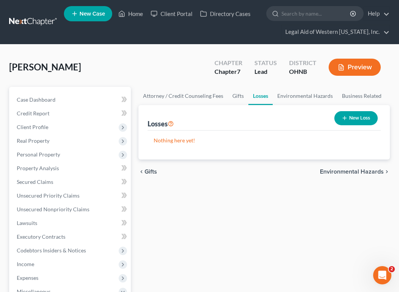
click at [369, 169] on span "Environmental Hazards" at bounding box center [352, 171] width 64 height 6
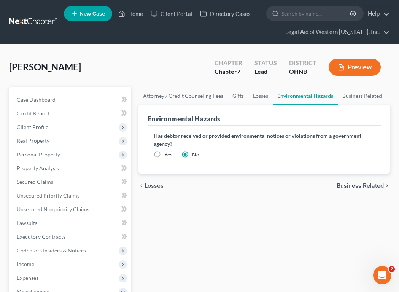
click at [369, 183] on span "Business Related" at bounding box center [360, 186] width 47 height 6
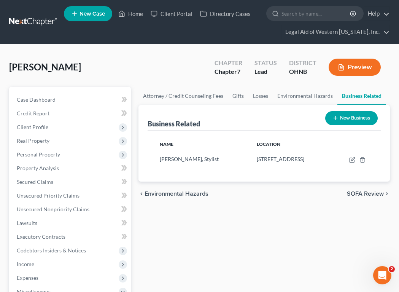
click at [365, 193] on span "SOFA Review" at bounding box center [365, 194] width 37 height 6
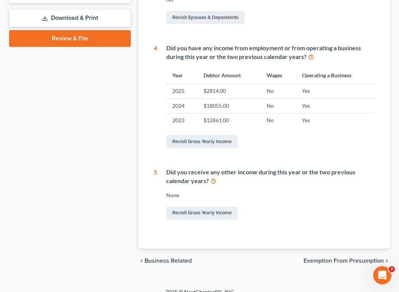
scroll to position [352, 0]
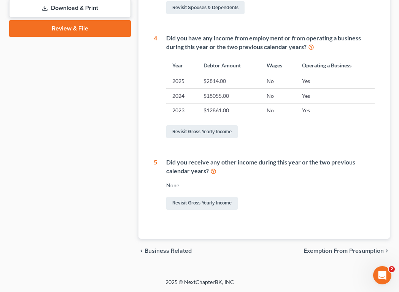
click at [354, 250] on span "Exemption from Presumption" at bounding box center [343, 251] width 80 height 6
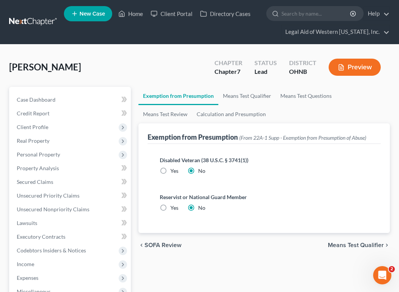
click at [354, 245] on span "Means Test Qualifier" at bounding box center [356, 245] width 56 height 6
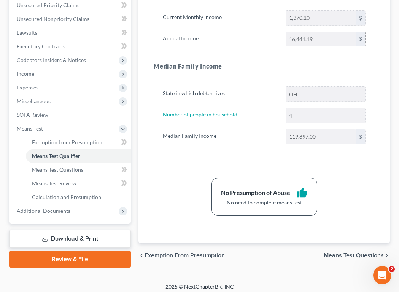
scroll to position [195, 0]
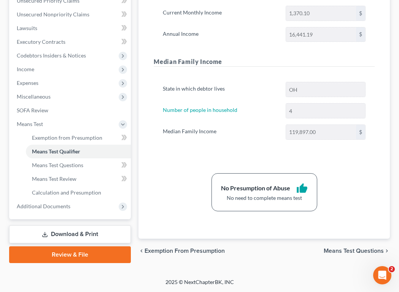
click at [359, 251] on span "Means Test Questions" at bounding box center [354, 251] width 60 height 6
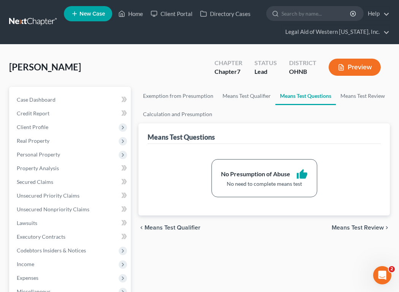
click at [363, 227] on span "Means Test Review" at bounding box center [358, 227] width 52 height 6
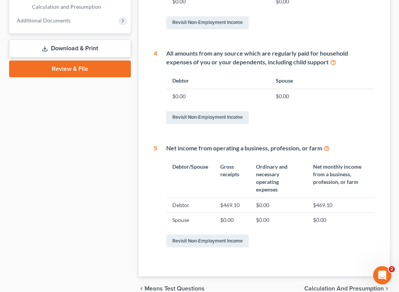
scroll to position [418, 0]
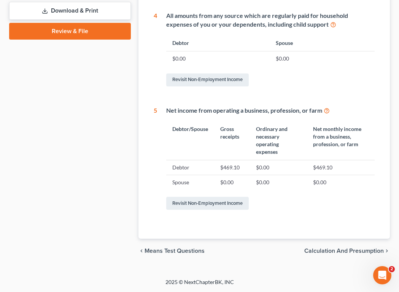
click at [359, 249] on span "Calculation and Presumption" at bounding box center [343, 251] width 79 height 6
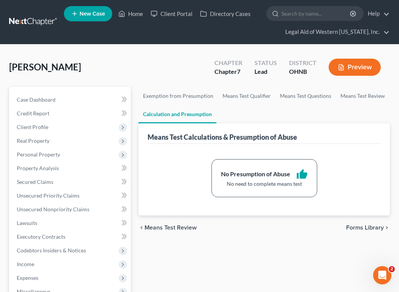
click at [365, 225] on span "Forms Library" at bounding box center [365, 227] width 38 height 6
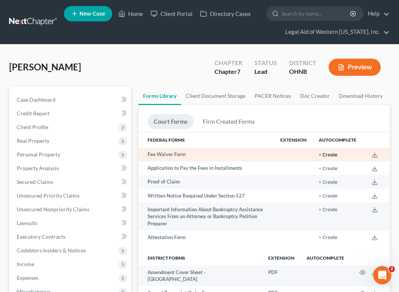
click at [328, 154] on button "+ Create" at bounding box center [328, 154] width 19 height 5
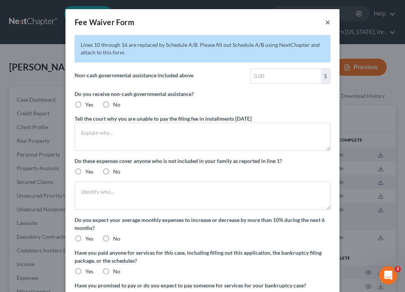
click at [325, 23] on button "×" at bounding box center [327, 21] width 5 height 9
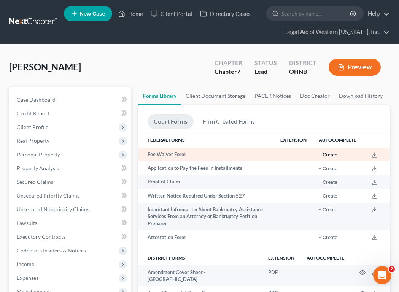
click at [327, 153] on button "+ Create" at bounding box center [328, 154] width 19 height 5
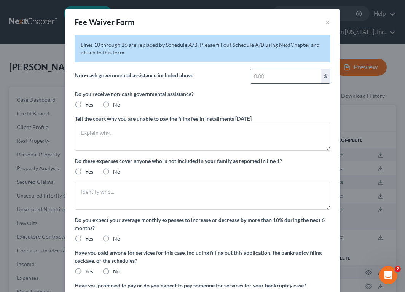
click at [267, 75] on input "text" at bounding box center [285, 76] width 70 height 14
type input "901.00"
drag, startPoint x: 76, startPoint y: 104, endPoint x: 94, endPoint y: 133, distance: 34.0
click at [85, 104] on label "Yes" at bounding box center [89, 105] width 8 height 8
click at [88, 104] on input "Yes" at bounding box center [90, 103] width 5 height 5
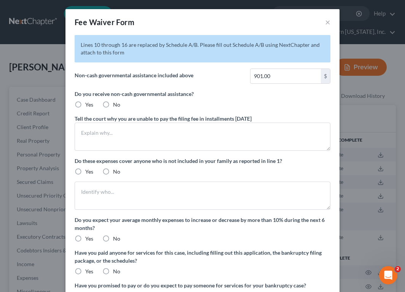
radio input "true"
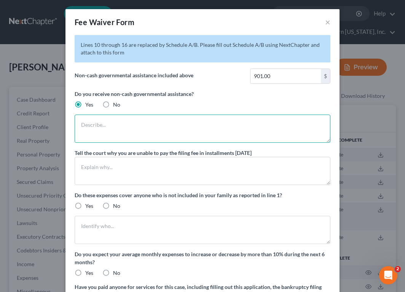
click at [117, 132] on textarea at bounding box center [203, 128] width 256 height 28
type textarea "Debtor receives 901.00 per month in food stamps. She also receives Medicaid and…"
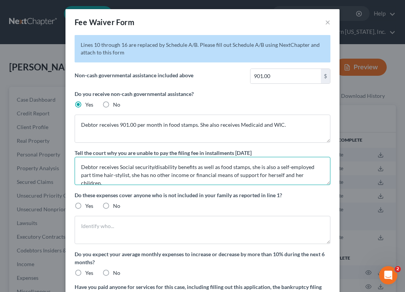
type textarea "Debtor receives Social security/disability benefits as well as food stamps, she…"
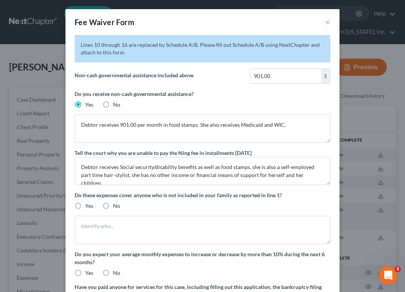
click at [113, 204] on label "No" at bounding box center [116, 206] width 7 height 8
click at [116, 204] on input "No" at bounding box center [118, 204] width 5 height 5
radio input "true"
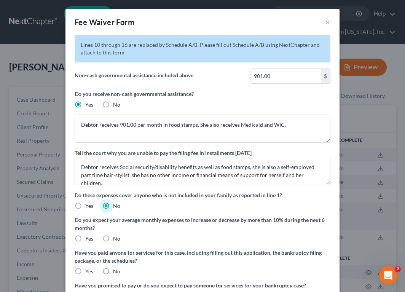
click at [113, 236] on label "No" at bounding box center [116, 239] width 7 height 8
click at [116, 236] on input "No" at bounding box center [118, 237] width 5 height 5
radio input "true"
click at [113, 271] on label "No" at bounding box center [116, 271] width 7 height 8
click at [116, 271] on input "No" at bounding box center [118, 269] width 5 height 5
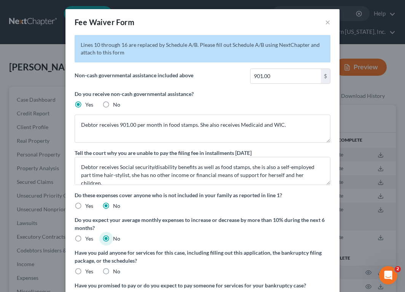
radio input "true"
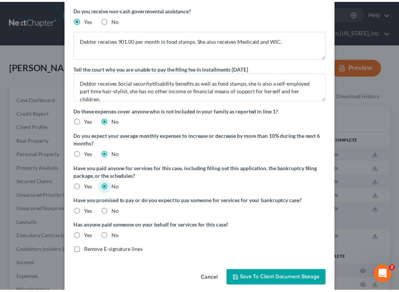
scroll to position [94, 0]
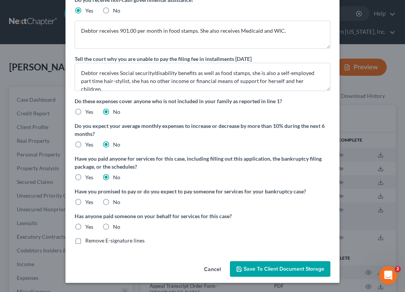
click at [113, 202] on label "No" at bounding box center [116, 202] width 7 height 8
click at [116, 202] on input "No" at bounding box center [118, 200] width 5 height 5
radio input "true"
click at [113, 226] on label "No" at bounding box center [116, 227] width 7 height 8
click at [116, 226] on input "No" at bounding box center [118, 225] width 5 height 5
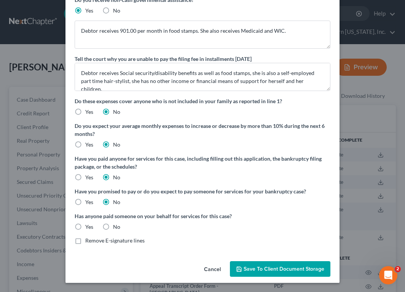
radio input "true"
click at [276, 265] on span "Save to Client Document Storage" at bounding box center [283, 268] width 81 height 6
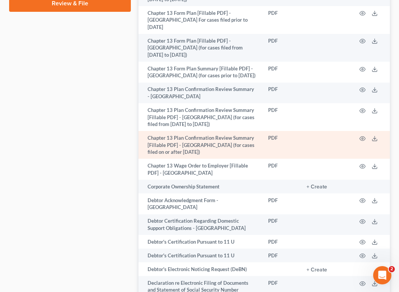
scroll to position [456, 0]
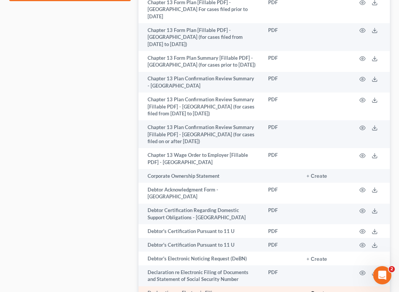
click at [324, 291] on button "+ Create" at bounding box center [316, 293] width 21 height 5
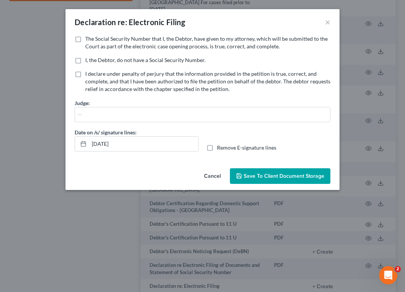
click at [85, 40] on label "The Social Security Number that I, the Debtor, have given to my attorney, which…" at bounding box center [207, 42] width 245 height 15
click at [88, 40] on input "The Social Security Number that I, the Debtor, have given to my attorney, which…" at bounding box center [90, 37] width 5 height 5
checkbox input "true"
click at [105, 145] on input "[DATE]" at bounding box center [143, 144] width 109 height 14
type input "[DATE]"
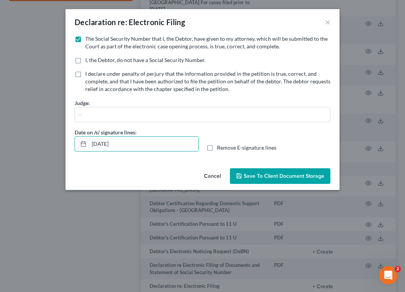
click at [217, 145] on label "Remove E-signature lines" at bounding box center [246, 148] width 59 height 8
click at [220, 145] on input "Remove E-signature lines" at bounding box center [222, 146] width 5 height 5
checkbox input "true"
click at [278, 173] on span "Save to Client Document Storage" at bounding box center [283, 176] width 81 height 6
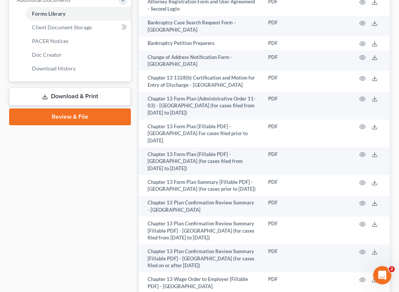
scroll to position [0, 0]
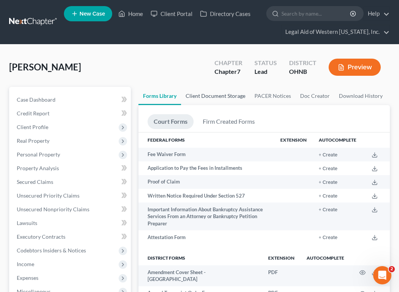
click at [223, 93] on link "Client Document Storage" at bounding box center [215, 96] width 69 height 18
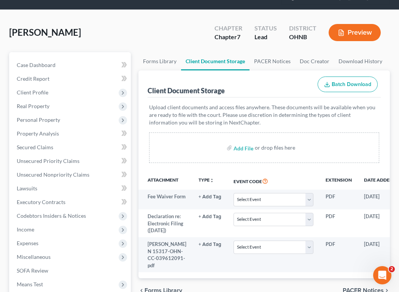
scroll to position [76, 0]
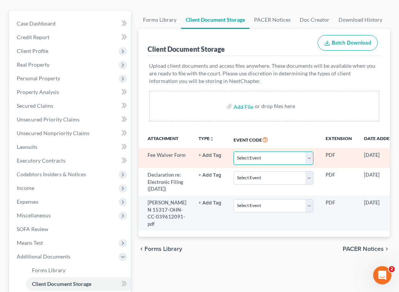
click at [246, 155] on select "Select Event 20 Largest Unsecured Creditors Amended List of Creditors (Fee) Ame…" at bounding box center [273, 157] width 80 height 13
select select "4"
click at [233, 151] on select "Select Event 20 Largest Unsecured Creditors Amended List of Creditors (Fee) Ame…" at bounding box center [273, 157] width 80 height 13
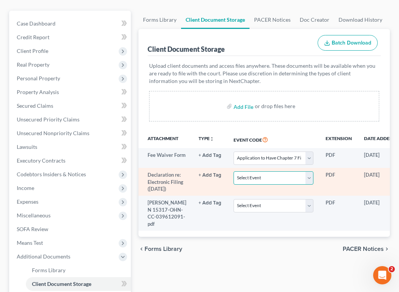
click at [259, 179] on select "Select Event 20 Largest Unsecured Creditors Amended List of Creditors (Fee) Ame…" at bounding box center [273, 177] width 80 height 13
select select "16"
click at [233, 172] on select "Select Event 20 Largest Unsecured Creditors Amended List of Creditors (Fee) Ame…" at bounding box center [273, 177] width 80 height 13
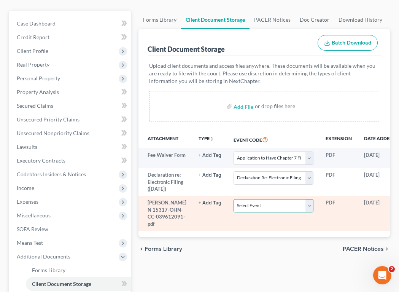
click at [273, 212] on select "Select Event 20 Largest Unsecured Creditors Amended List of Creditors (Fee) Ame…" at bounding box center [273, 205] width 80 height 13
select select "5"
click at [233, 206] on select "Select Event 20 Largest Unsecured Creditors Amended List of Creditors (Fee) Ame…" at bounding box center [273, 205] width 80 height 13
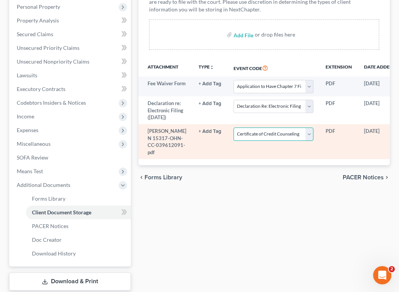
scroll to position [152, 0]
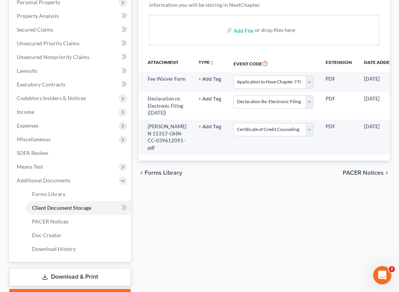
click at [210, 235] on div "Forms Library Client Document Storage PACER Notices Doc Creator Download Histor…" at bounding box center [264, 120] width 259 height 371
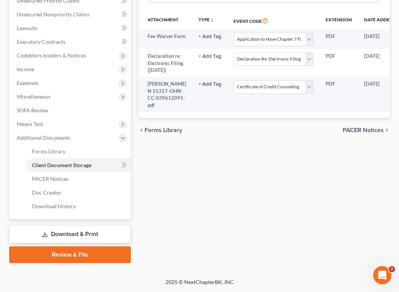
click at [66, 233] on link "Download & Print" at bounding box center [70, 234] width 122 height 18
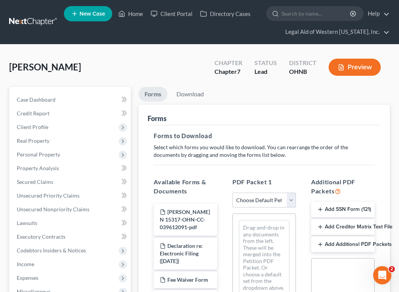
click at [282, 200] on select "Choose Default Petition PDF Packet Complete Bankruptcy Petition (all forms and …" at bounding box center [264, 199] width 64 height 15
select select "0"
click at [232, 192] on select "Choose Default Petition PDF Packet Complete Bankruptcy Petition (all forms and …" at bounding box center [264, 199] width 64 height 15
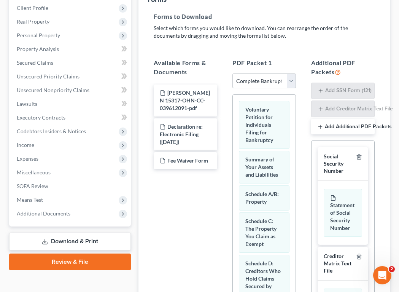
scroll to position [152, 0]
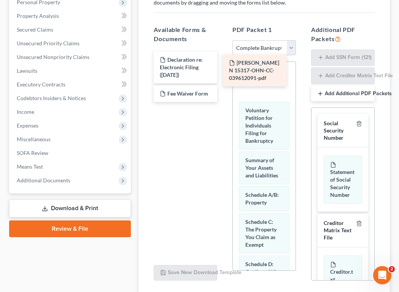
drag, startPoint x: 186, startPoint y: 64, endPoint x: 256, endPoint y: 67, distance: 69.3
click at [223, 67] on div "[PERSON_NAME] N 15317-OHN-CC-039612091-pdf [PERSON_NAME] N 15317-OHN-CC-0396120…" at bounding box center [186, 76] width 76 height 51
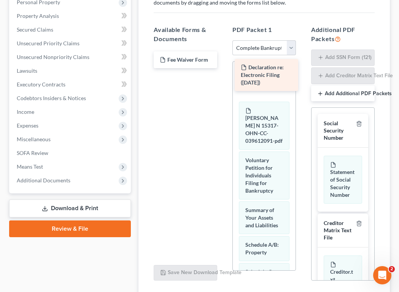
drag, startPoint x: 195, startPoint y: 66, endPoint x: 276, endPoint y: 74, distance: 81.4
click at [223, 68] on div "Declaration re: Electronic Filing ([DATE]) Declaration re: Electronic Filing ([…" at bounding box center [186, 59] width 76 height 17
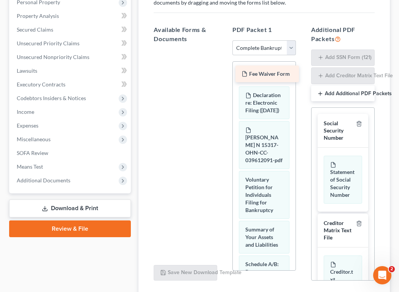
drag, startPoint x: 195, startPoint y: 59, endPoint x: 277, endPoint y: 73, distance: 83.0
click at [223, 49] on div "Fee Waiver Form Fee Waiver Form" at bounding box center [186, 49] width 76 height 0
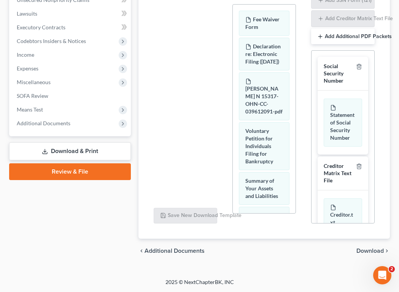
scroll to position [37, 0]
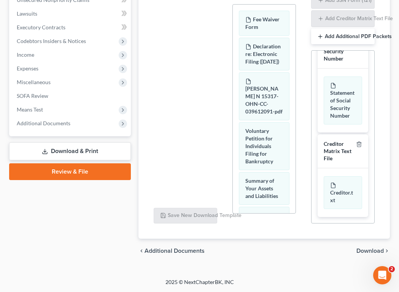
click at [381, 249] on span "Download" at bounding box center [369, 251] width 27 height 6
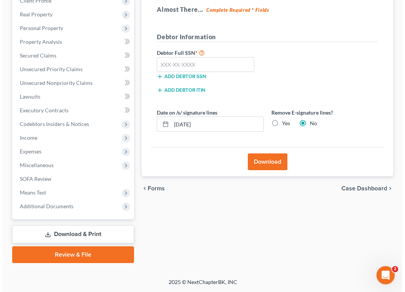
scroll to position [126, 0]
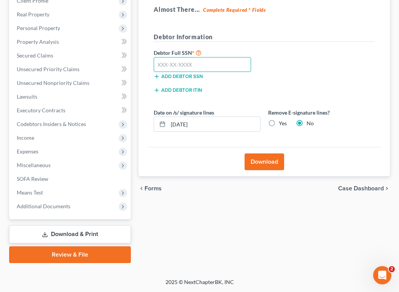
click at [173, 64] on input "text" at bounding box center [202, 64] width 97 height 15
type input "290-90-1670"
click at [279, 124] on label "Yes" at bounding box center [283, 123] width 8 height 8
click at [282, 124] on input "Yes" at bounding box center [284, 121] width 5 height 5
radio input "true"
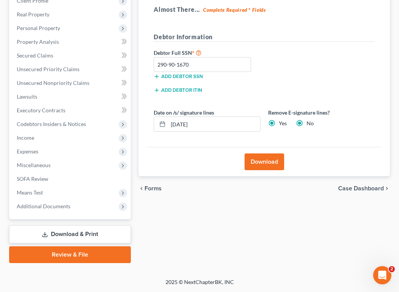
radio input "false"
click at [185, 123] on input "[DATE]" at bounding box center [214, 124] width 92 height 14
drag, startPoint x: 217, startPoint y: 127, endPoint x: 156, endPoint y: 127, distance: 60.8
click at [156, 127] on div "08/01/20255" at bounding box center [207, 123] width 106 height 15
type input "[DATE]"
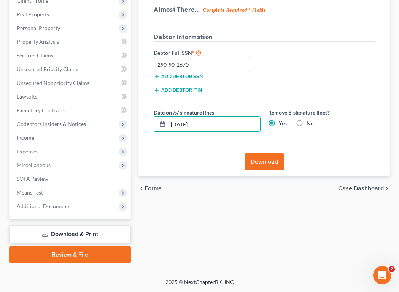
click at [272, 163] on button "Download" at bounding box center [265, 161] width 40 height 17
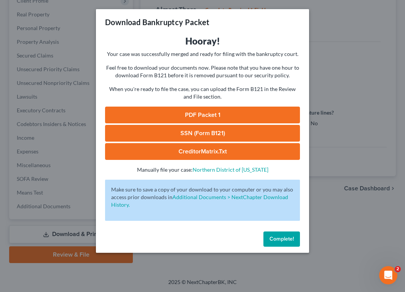
click at [235, 111] on link "PDF Packet 1" at bounding box center [202, 114] width 195 height 17
click at [233, 132] on link "SSN (Form B121)" at bounding box center [202, 133] width 195 height 17
